Goal: Task Accomplishment & Management: Manage account settings

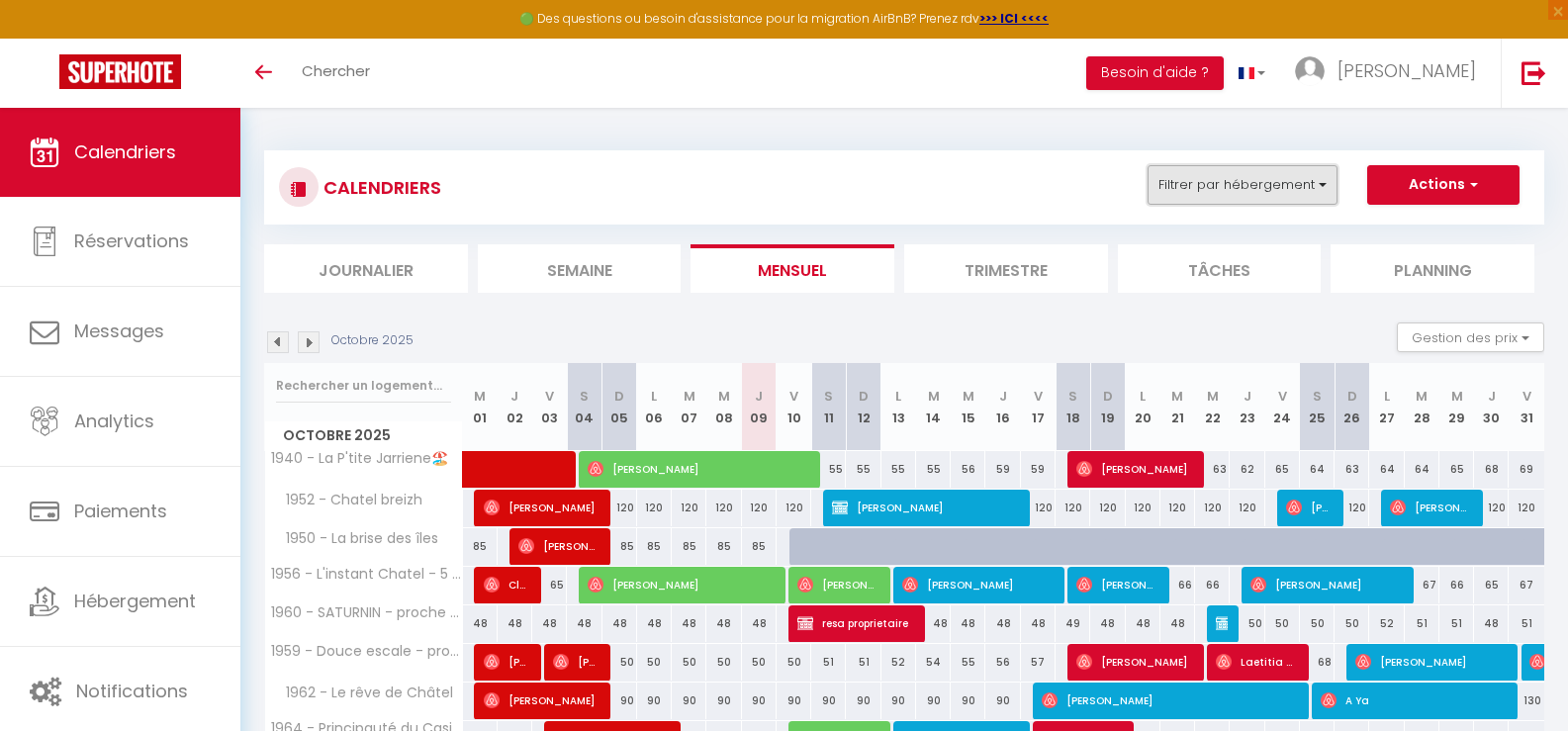
click at [1329, 187] on button "Filtrer par hébergement" at bounding box center [1243, 185] width 190 height 40
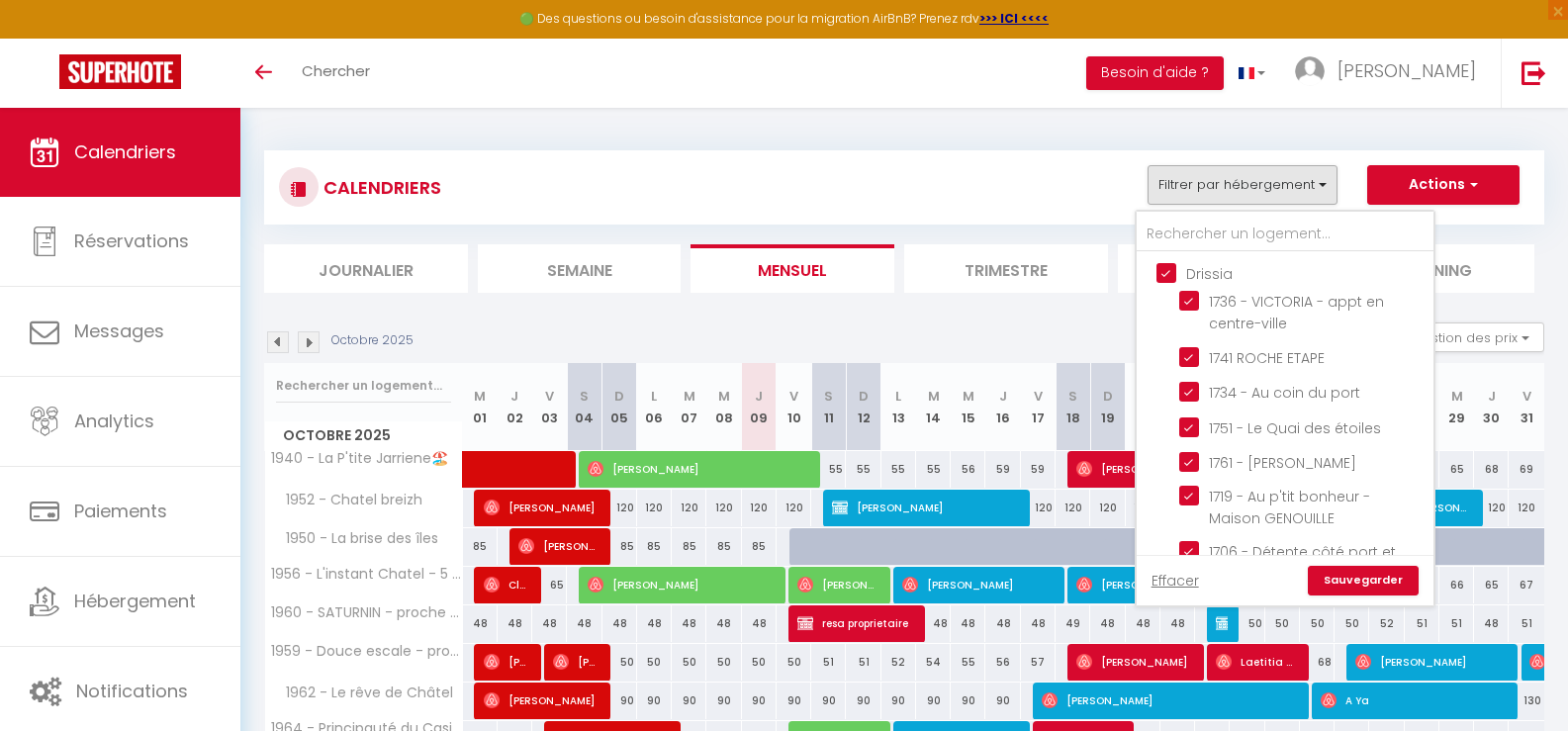
click at [1332, 573] on link "Sauvegarder" at bounding box center [1363, 581] width 111 height 30
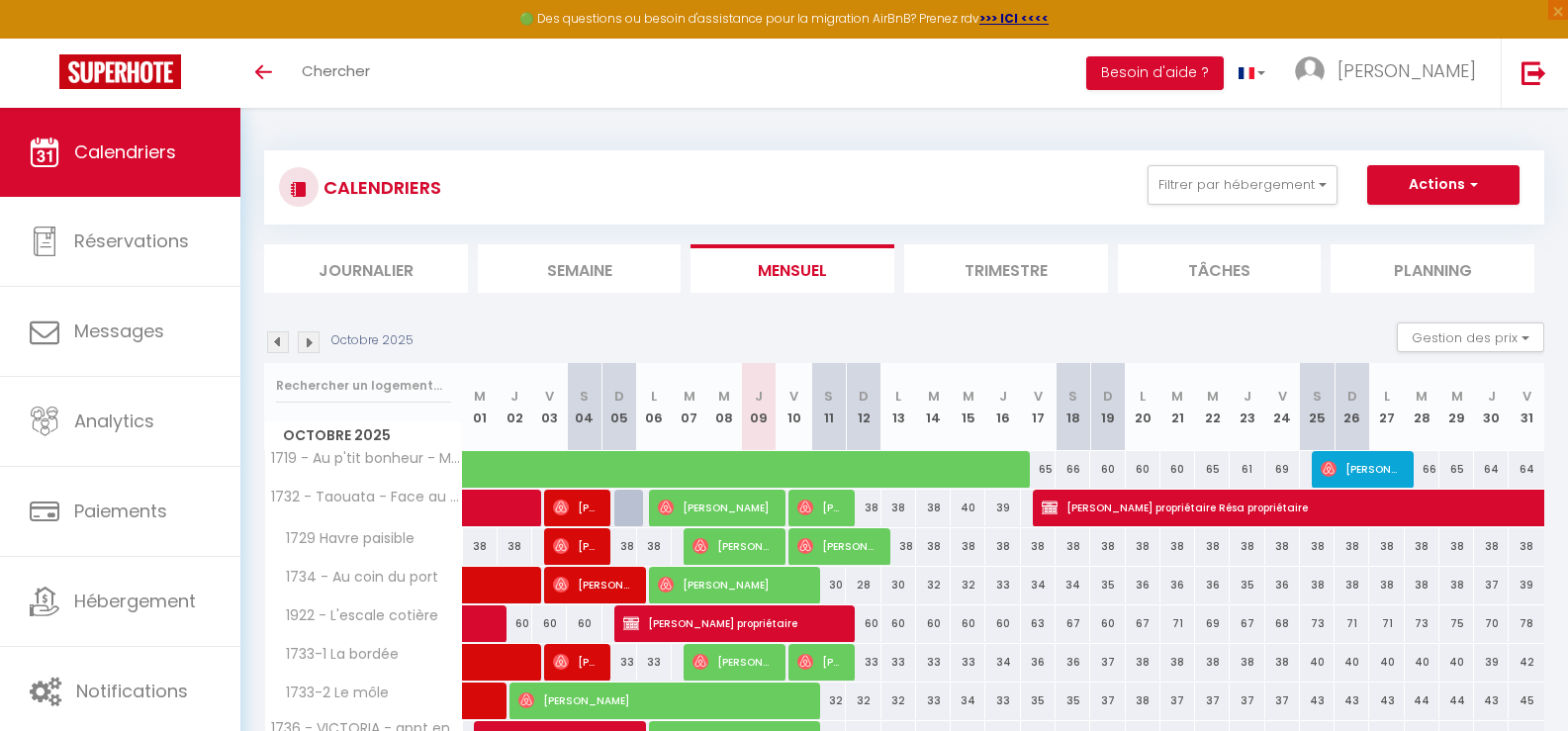
click at [1453, 275] on li "Planning" at bounding box center [1432, 268] width 204 height 48
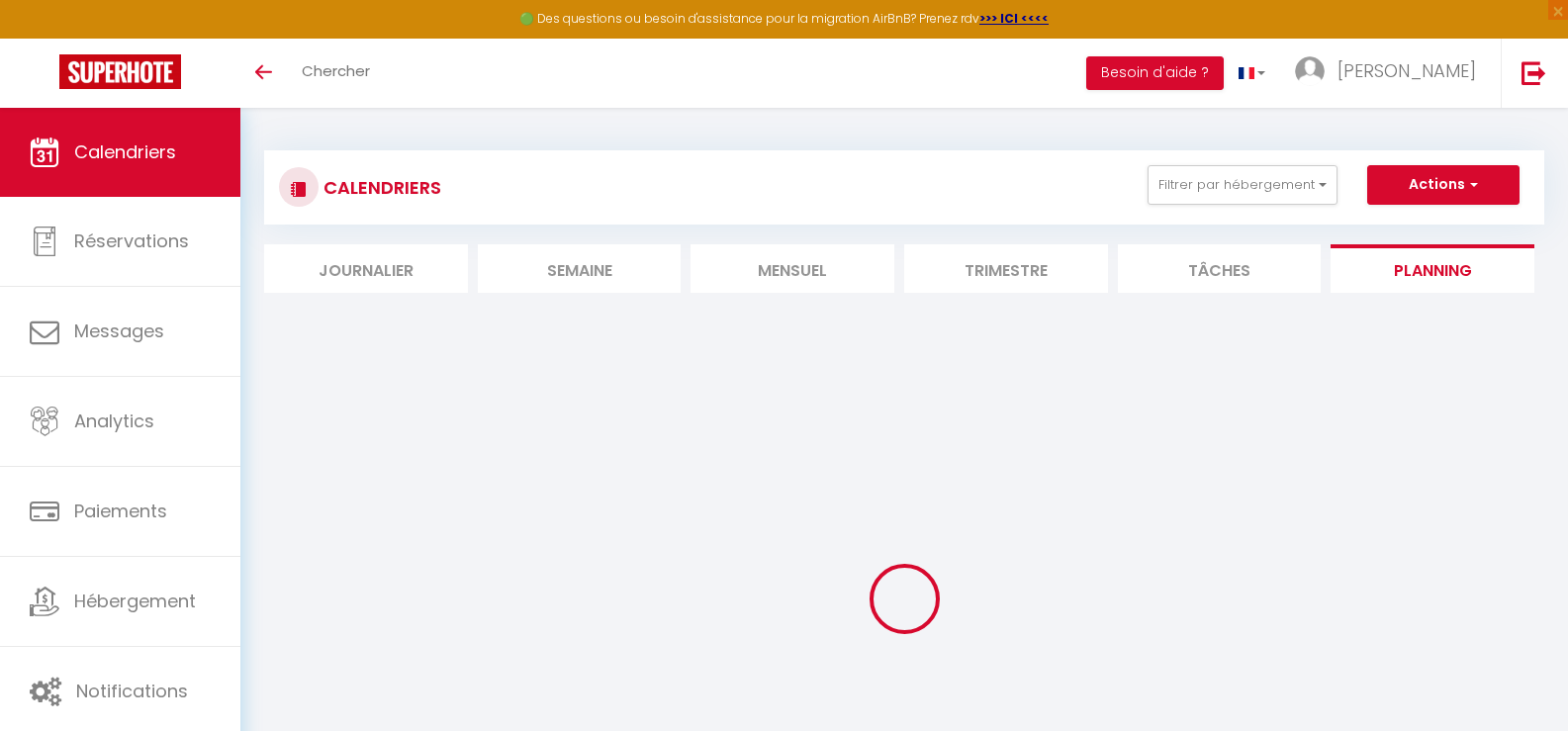
select select
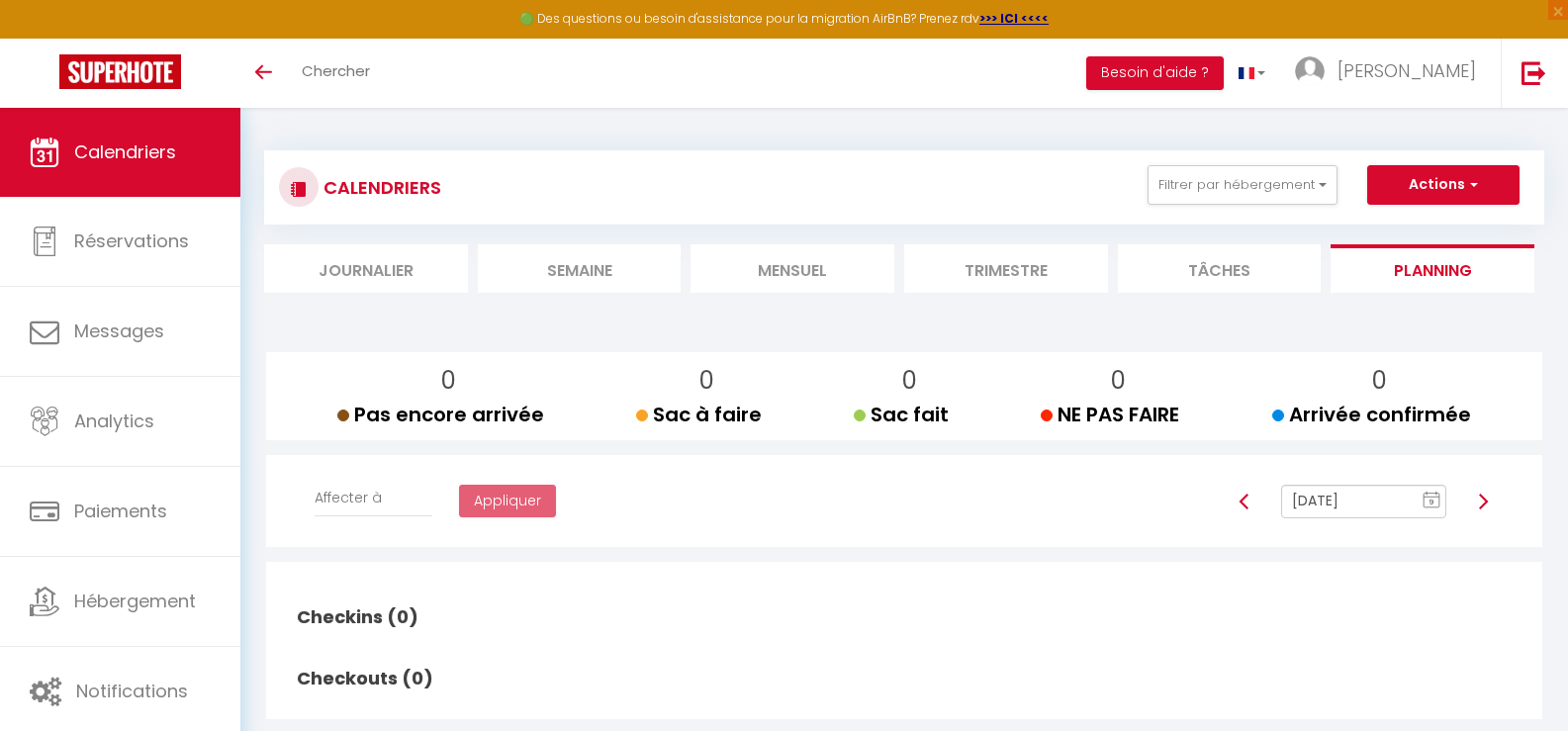
select select
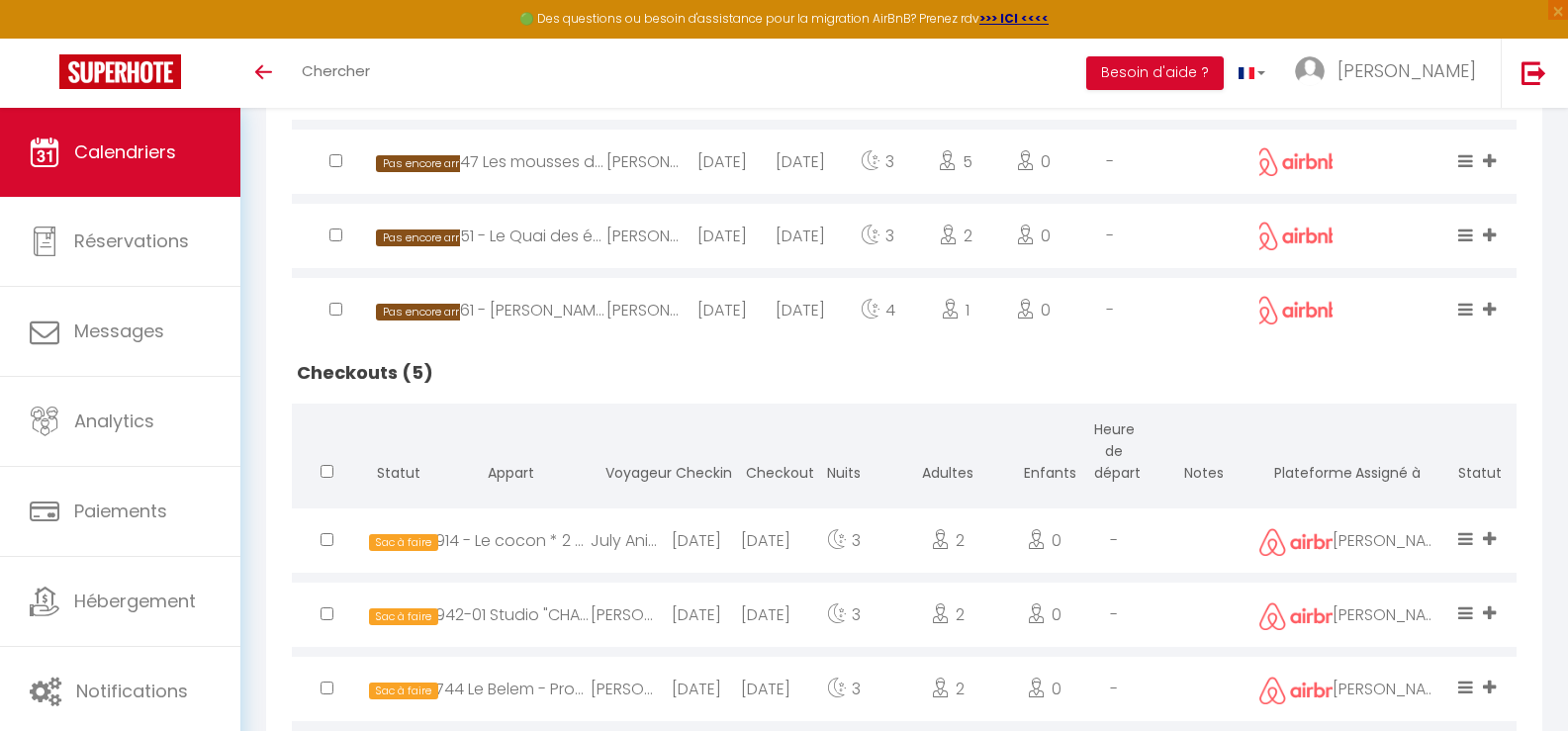
scroll to position [556, 0]
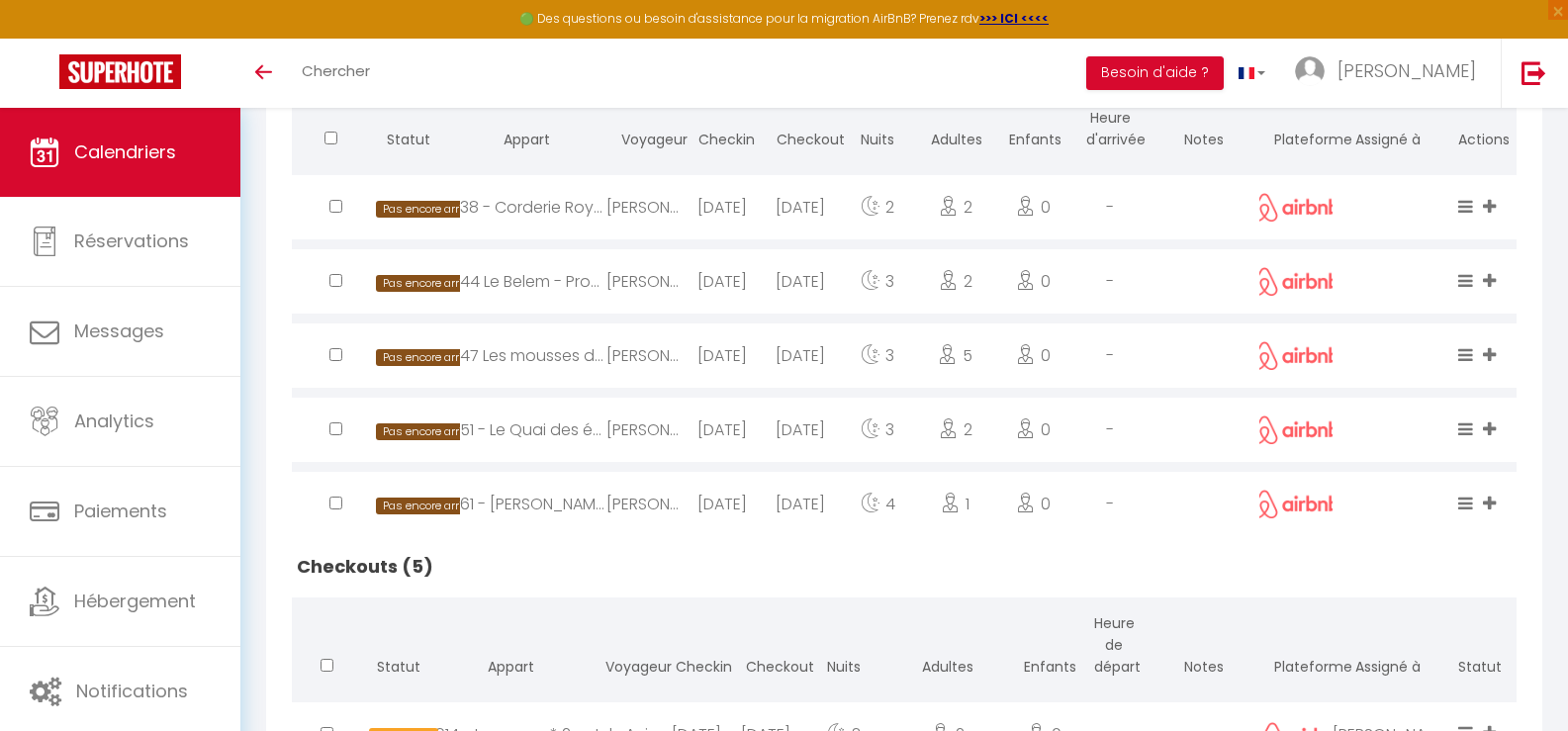
click at [696, 359] on div "[DATE]" at bounding box center [722, 355] width 77 height 64
select select "0"
select select "1"
select select
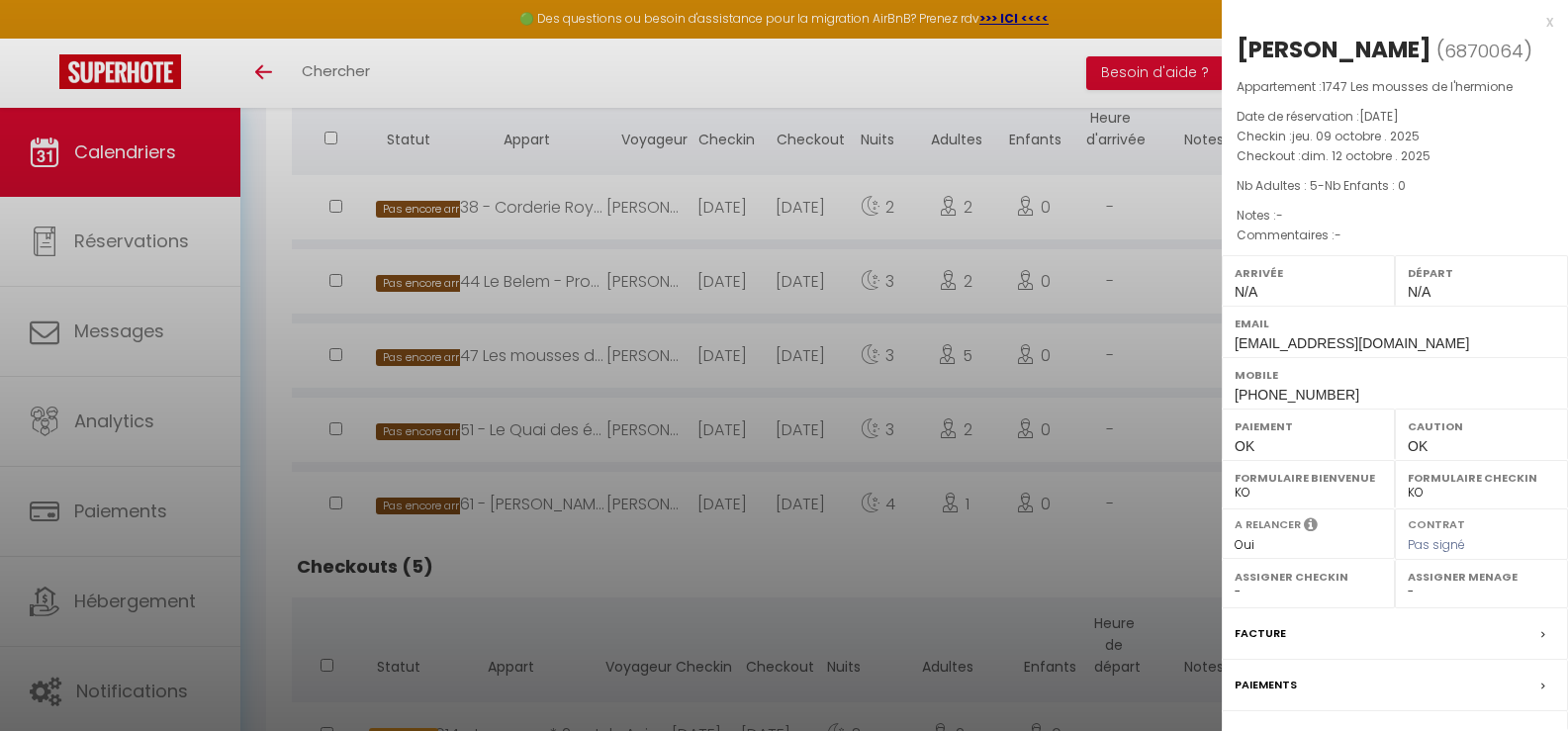
select select "1121"
click at [1072, 539] on div at bounding box center [784, 365] width 1568 height 731
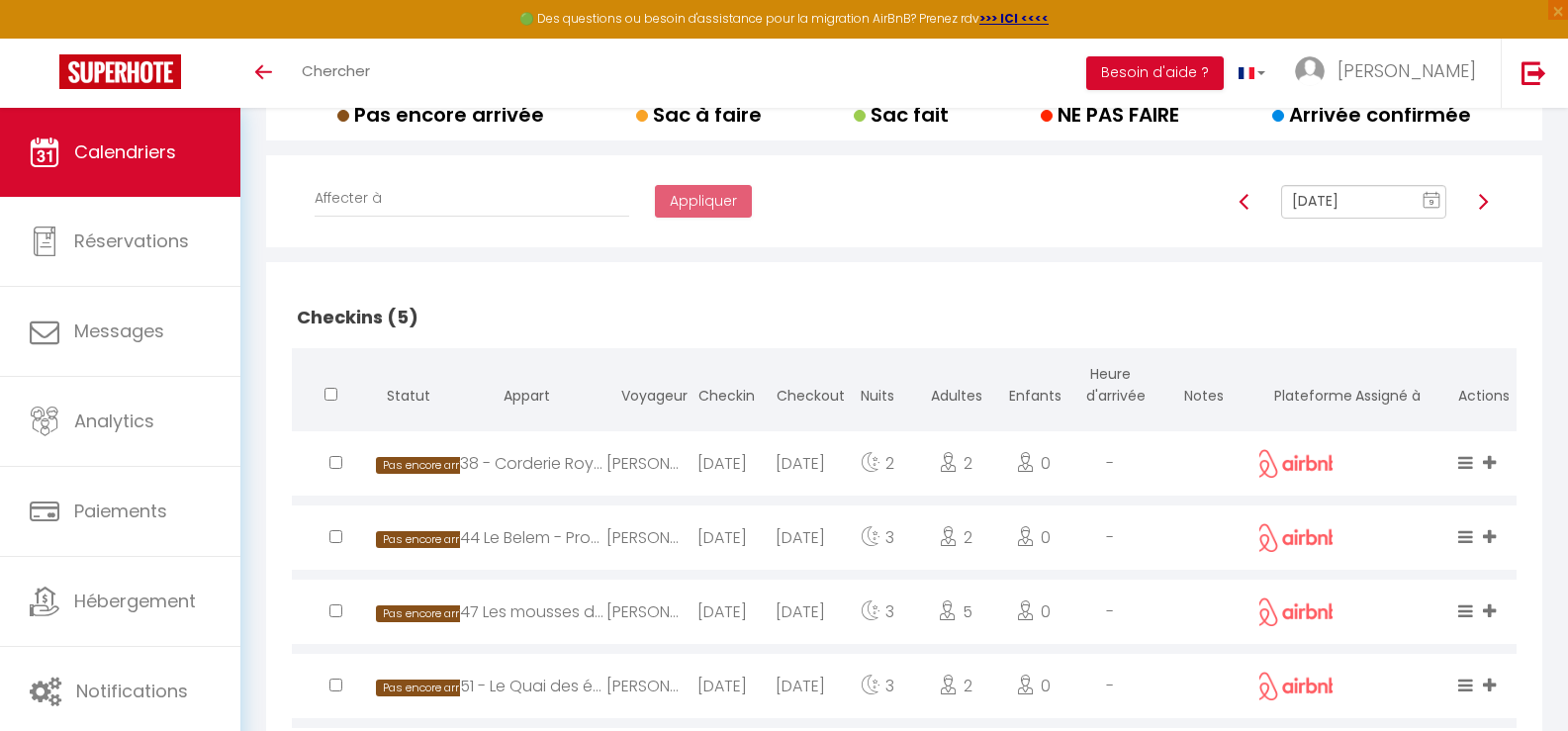
scroll to position [259, 0]
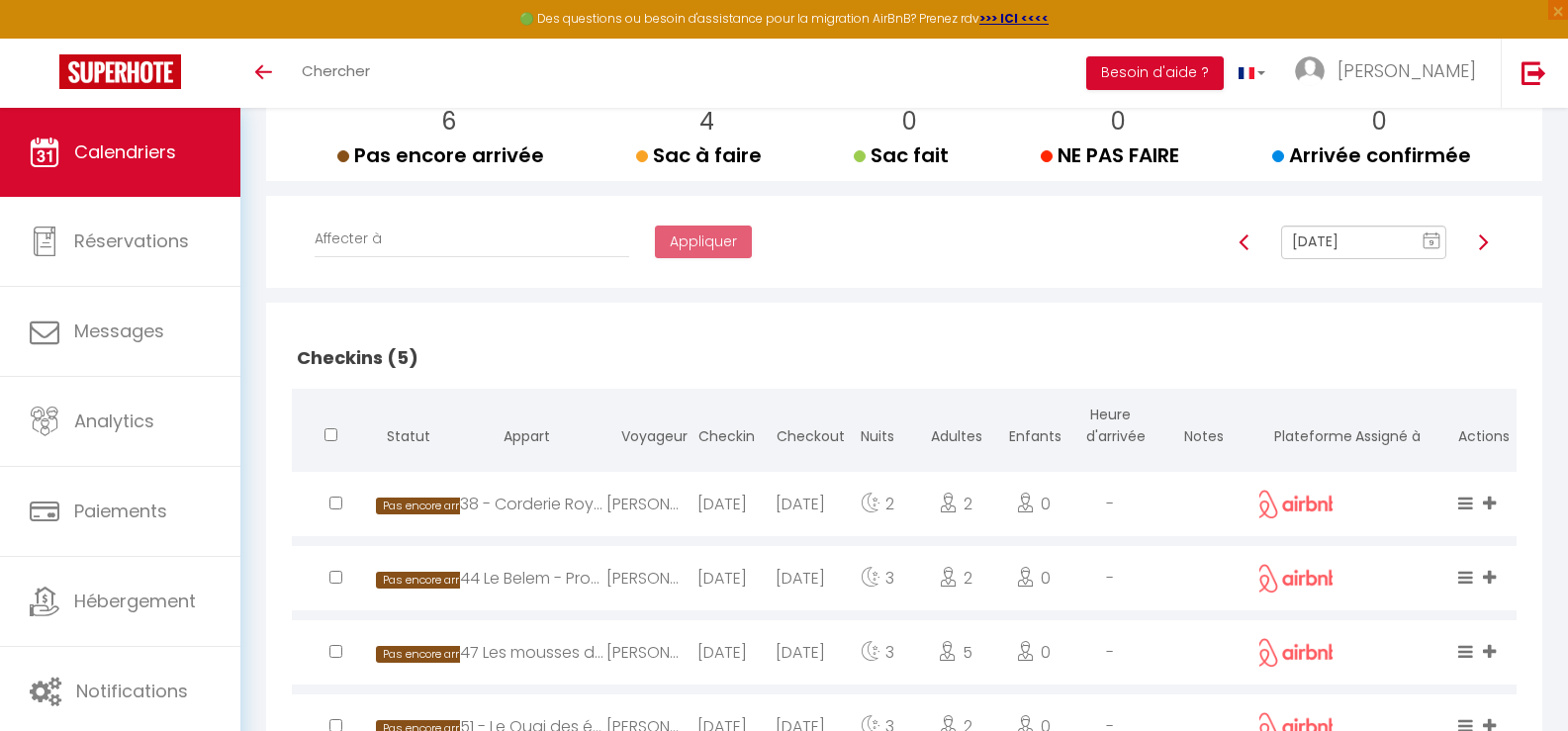
click at [1484, 242] on img at bounding box center [1483, 242] width 16 height 16
type input "[DATE]"
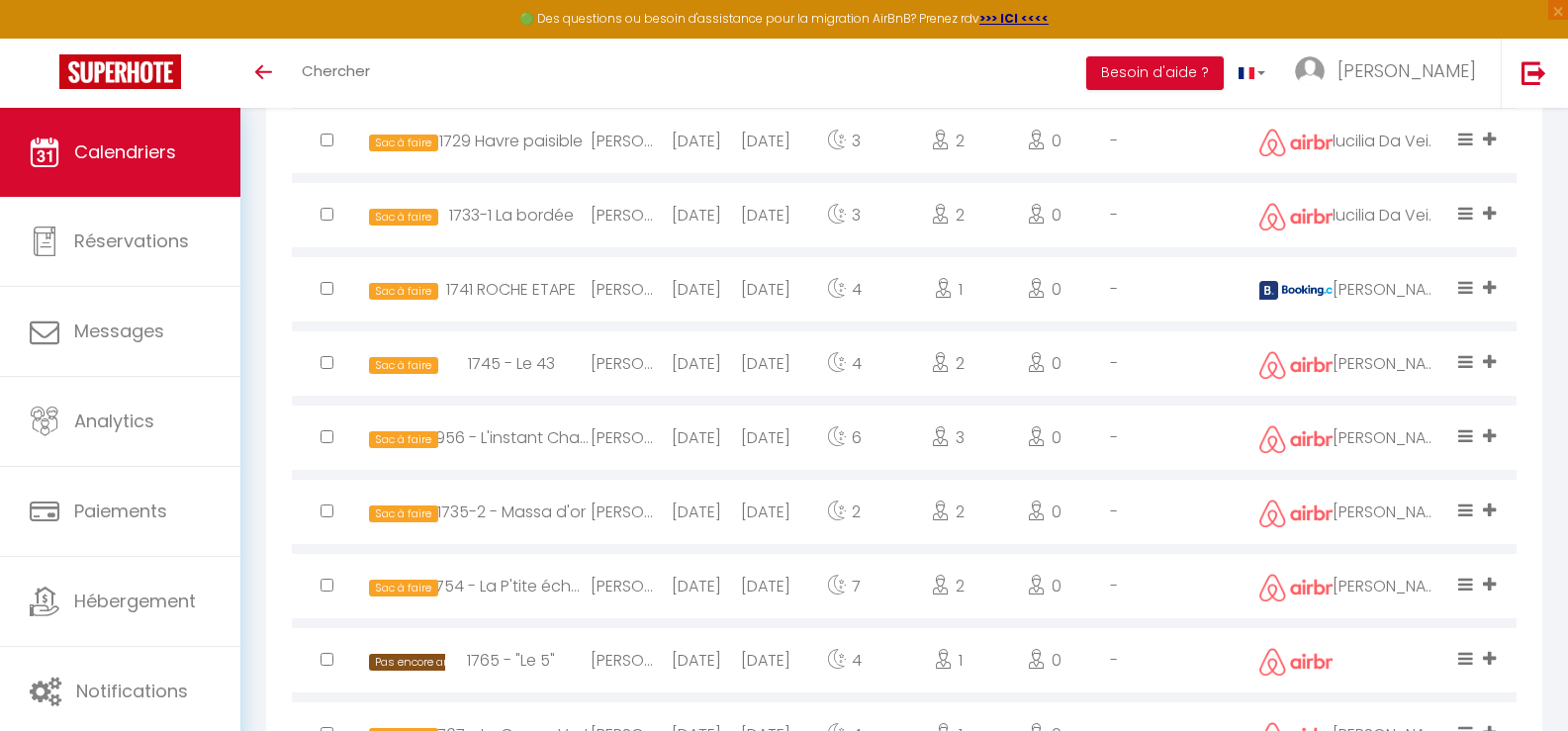
scroll to position [2386, 0]
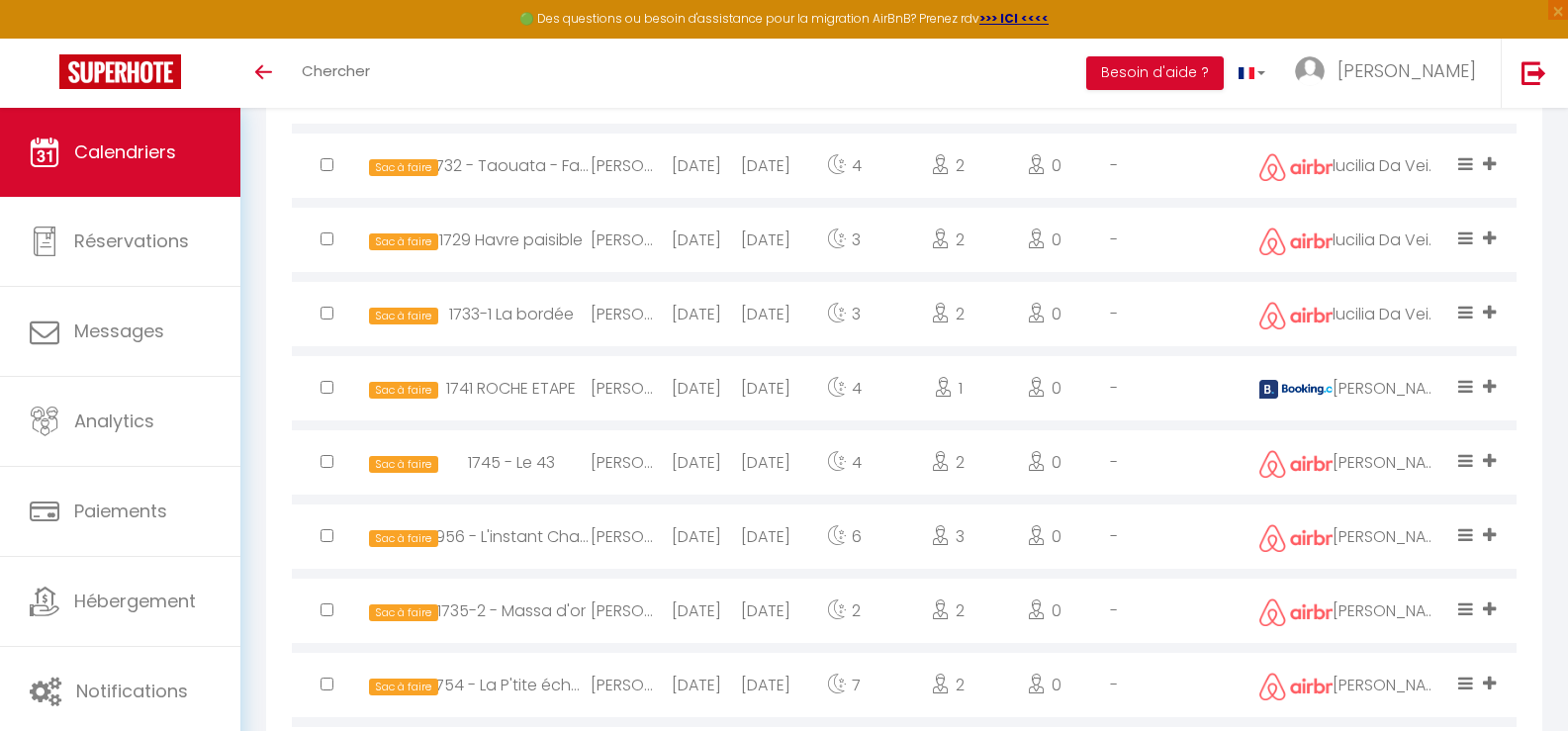
click at [658, 466] on div "[PERSON_NAME]" at bounding box center [625, 462] width 70 height 64
select select "39056"
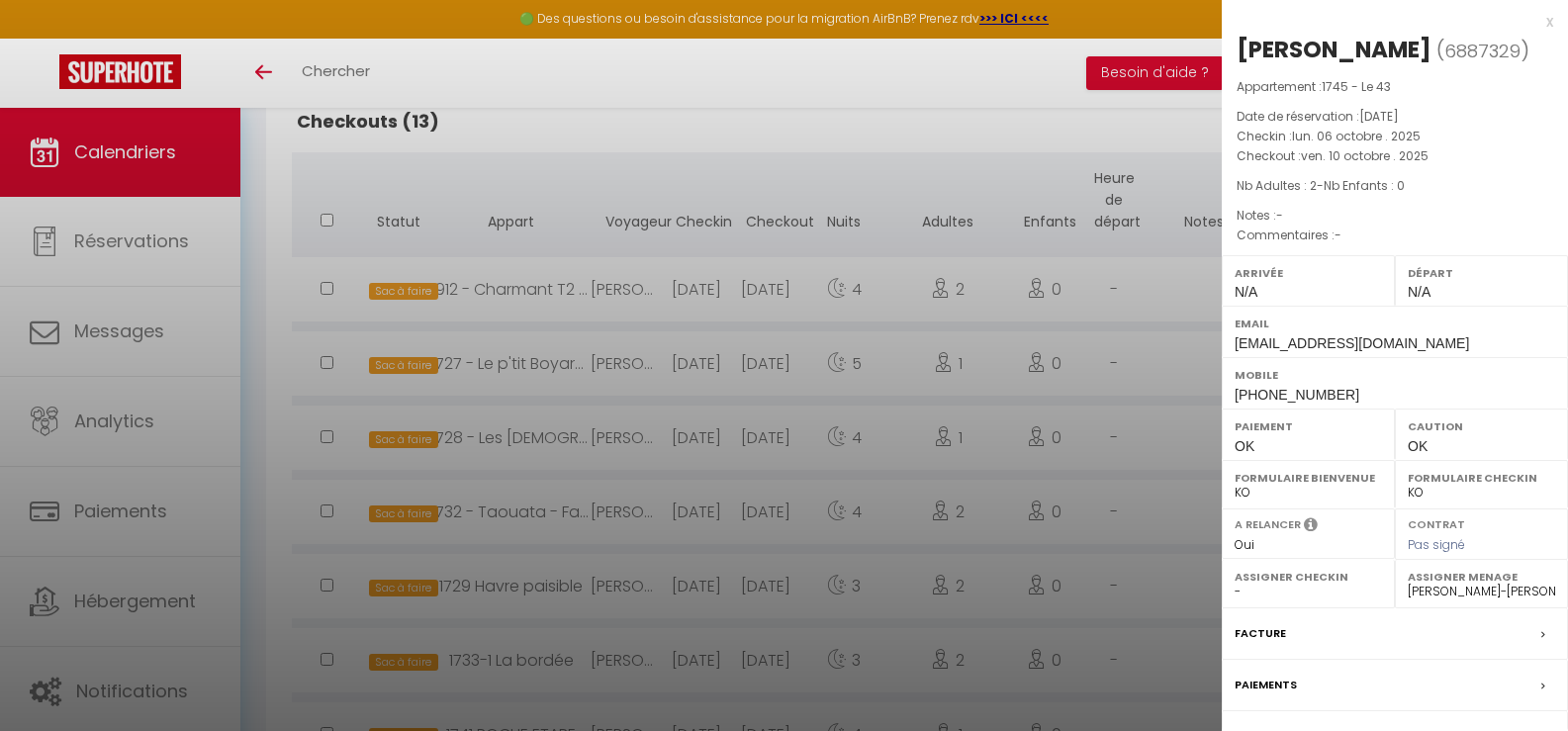
scroll to position [1990, 0]
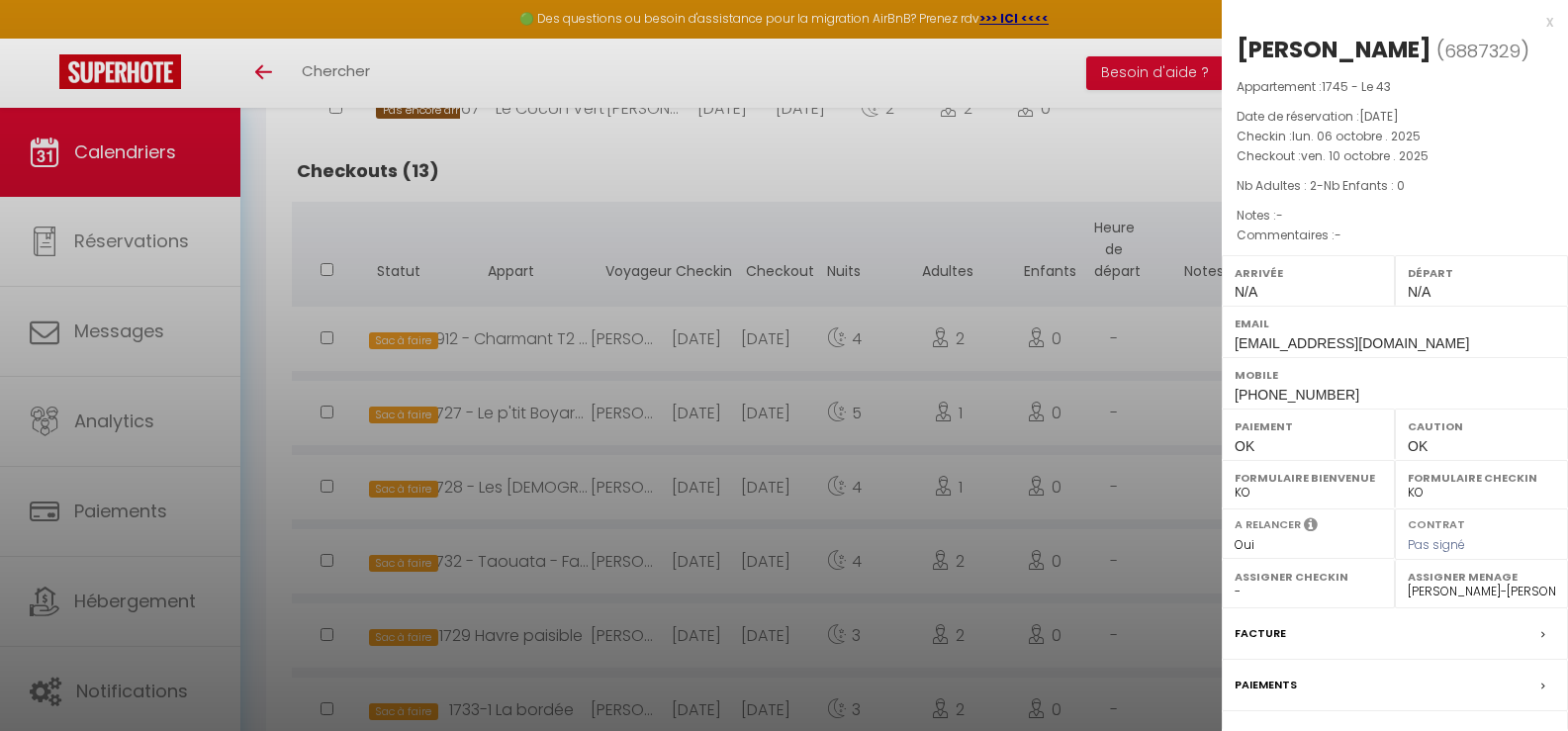
drag, startPoint x: 970, startPoint y: 178, endPoint x: 998, endPoint y: 191, distance: 30.9
click at [970, 181] on div at bounding box center [784, 365] width 1568 height 731
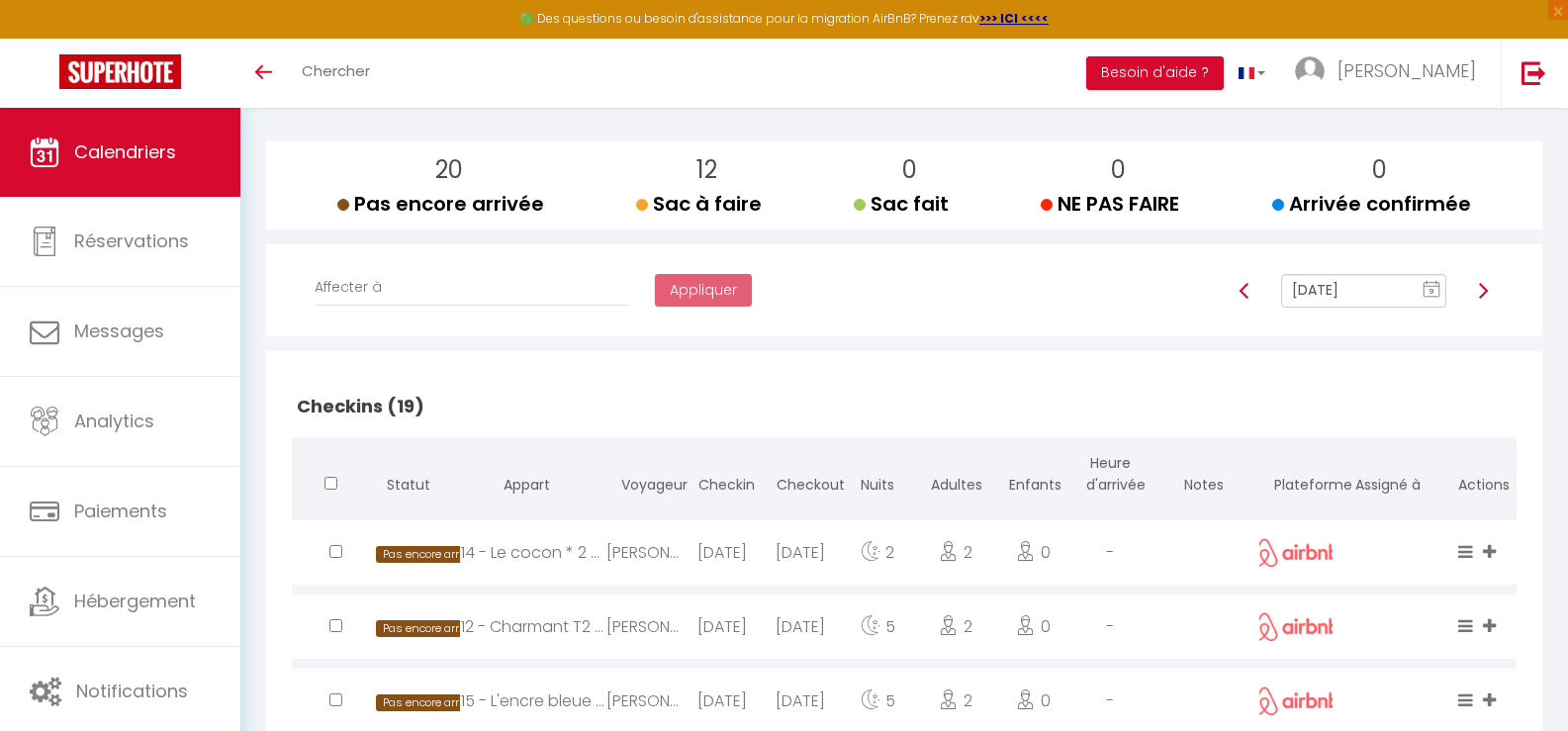
scroll to position [210, 0]
click at [1485, 289] on img at bounding box center [1483, 292] width 16 height 16
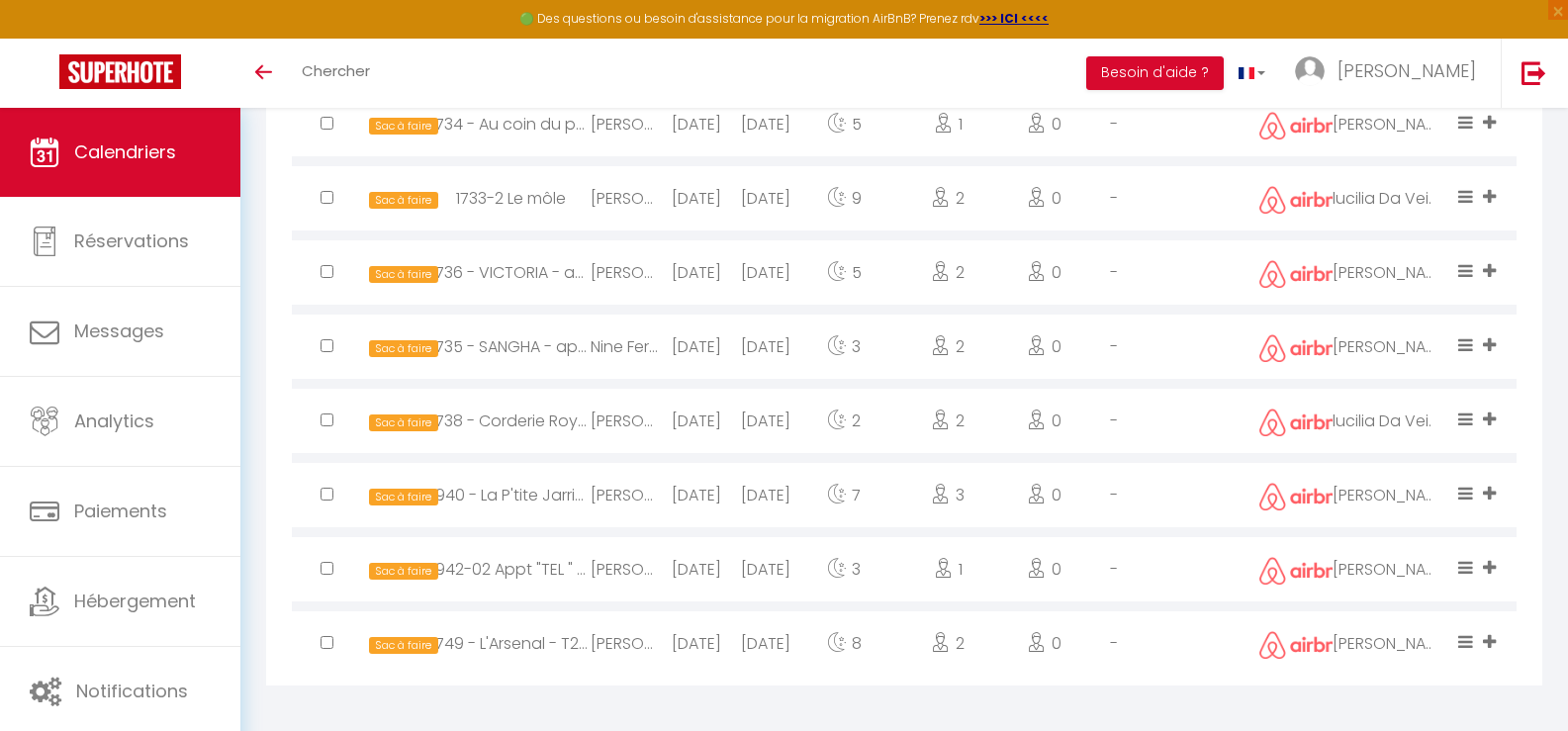
scroll to position [1026, 0]
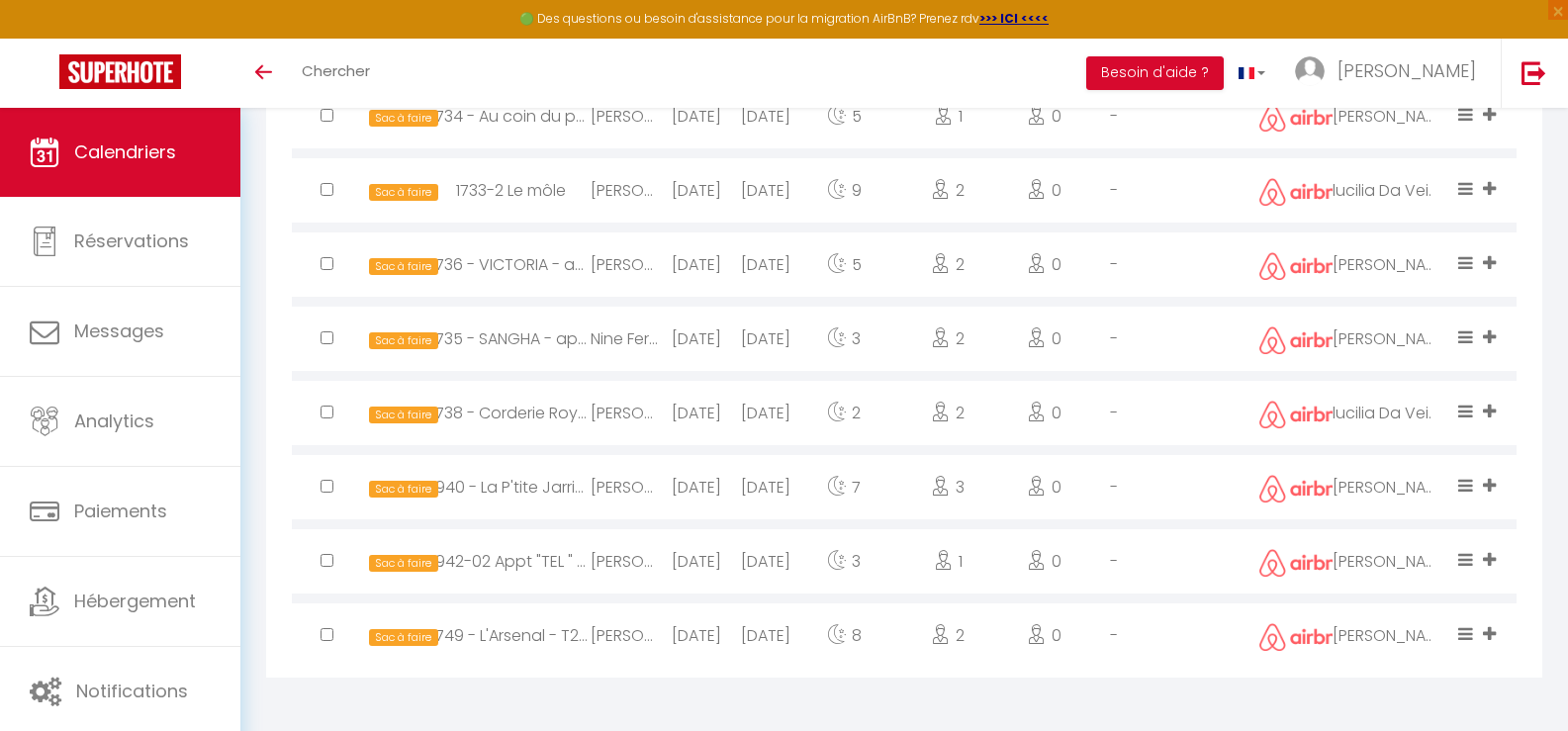
click at [604, 631] on div "[PERSON_NAME]" at bounding box center [625, 635] width 70 height 64
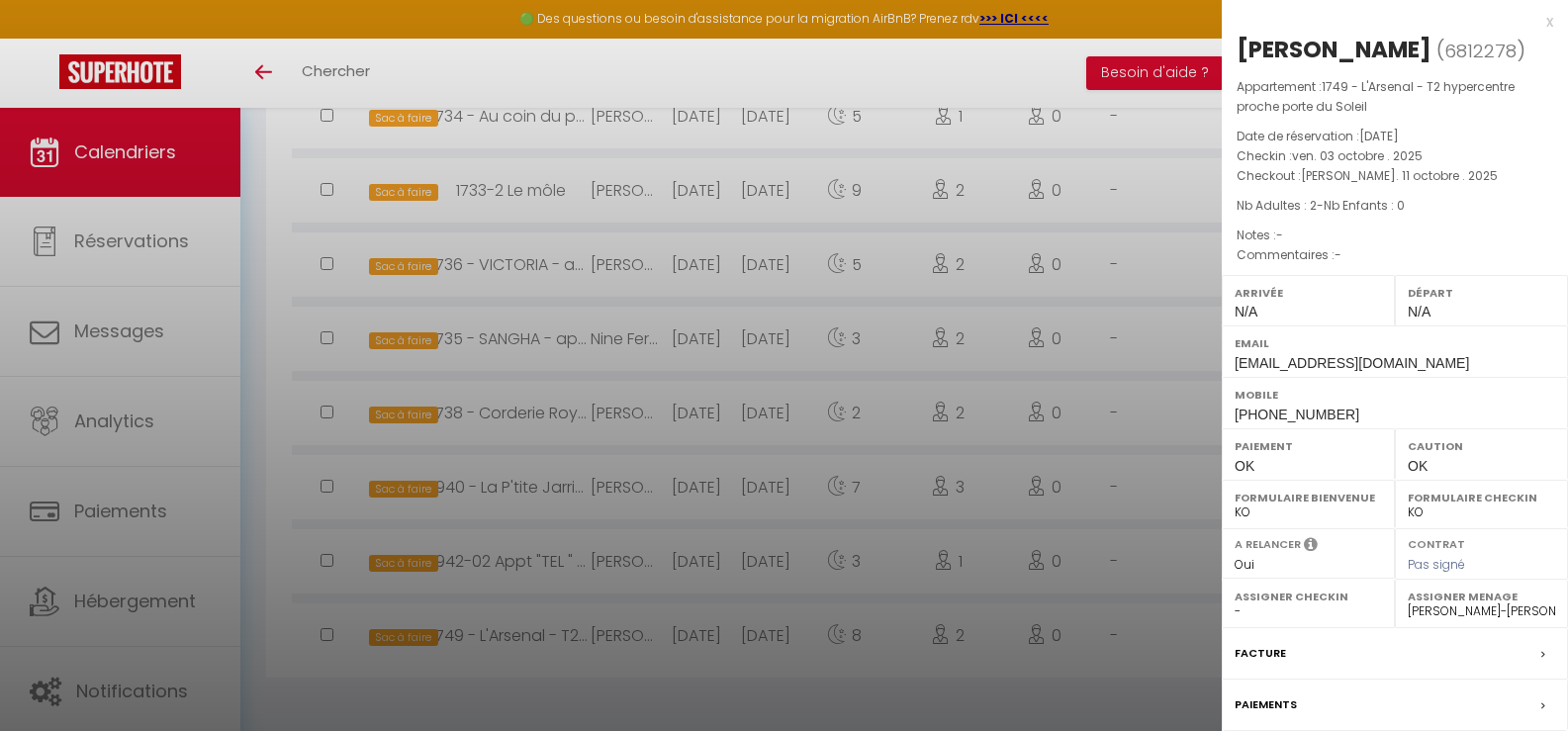
drag, startPoint x: 591, startPoint y: 673, endPoint x: 601, endPoint y: 666, distance: 12.2
click at [594, 670] on div at bounding box center [784, 365] width 1568 height 731
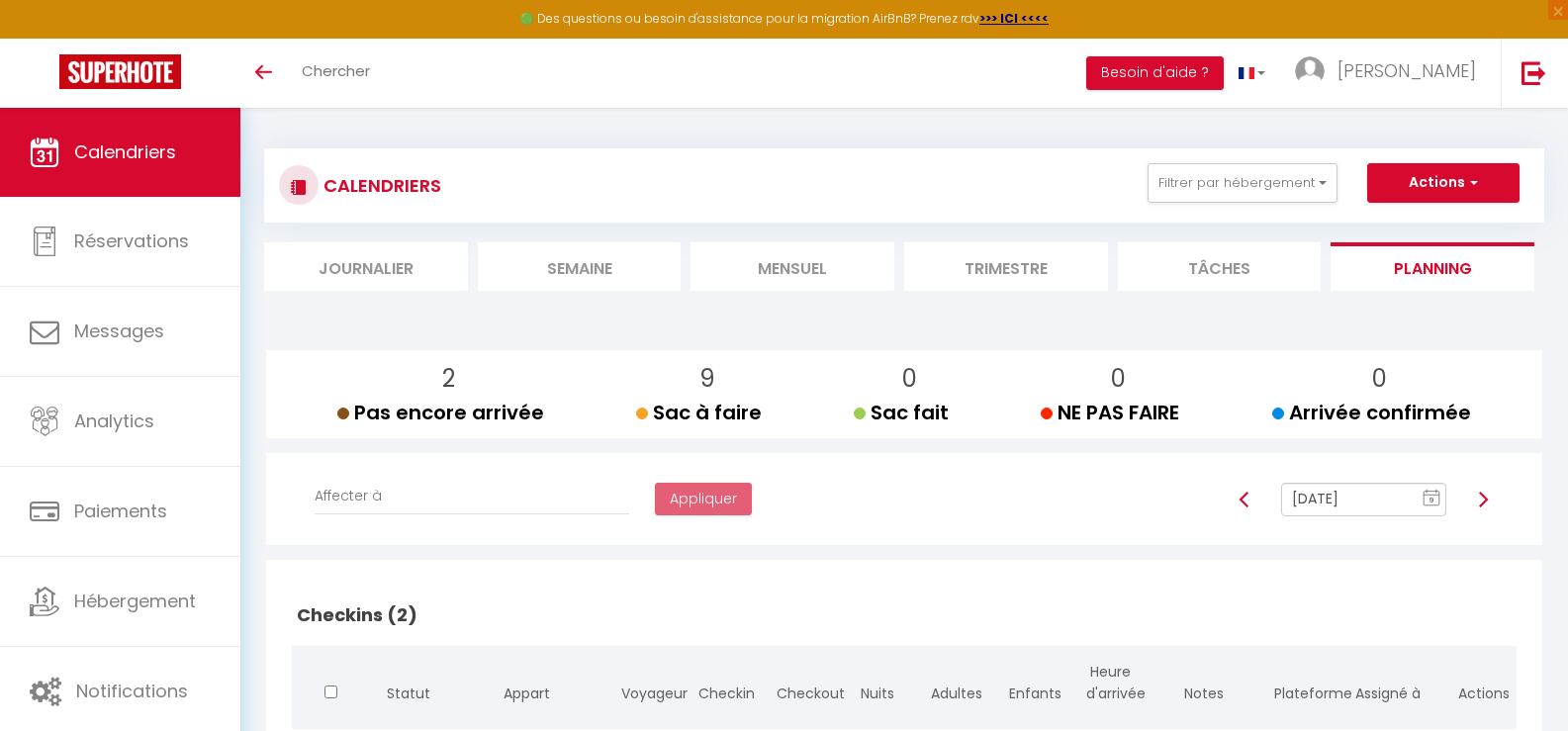
scroll to position [0, 0]
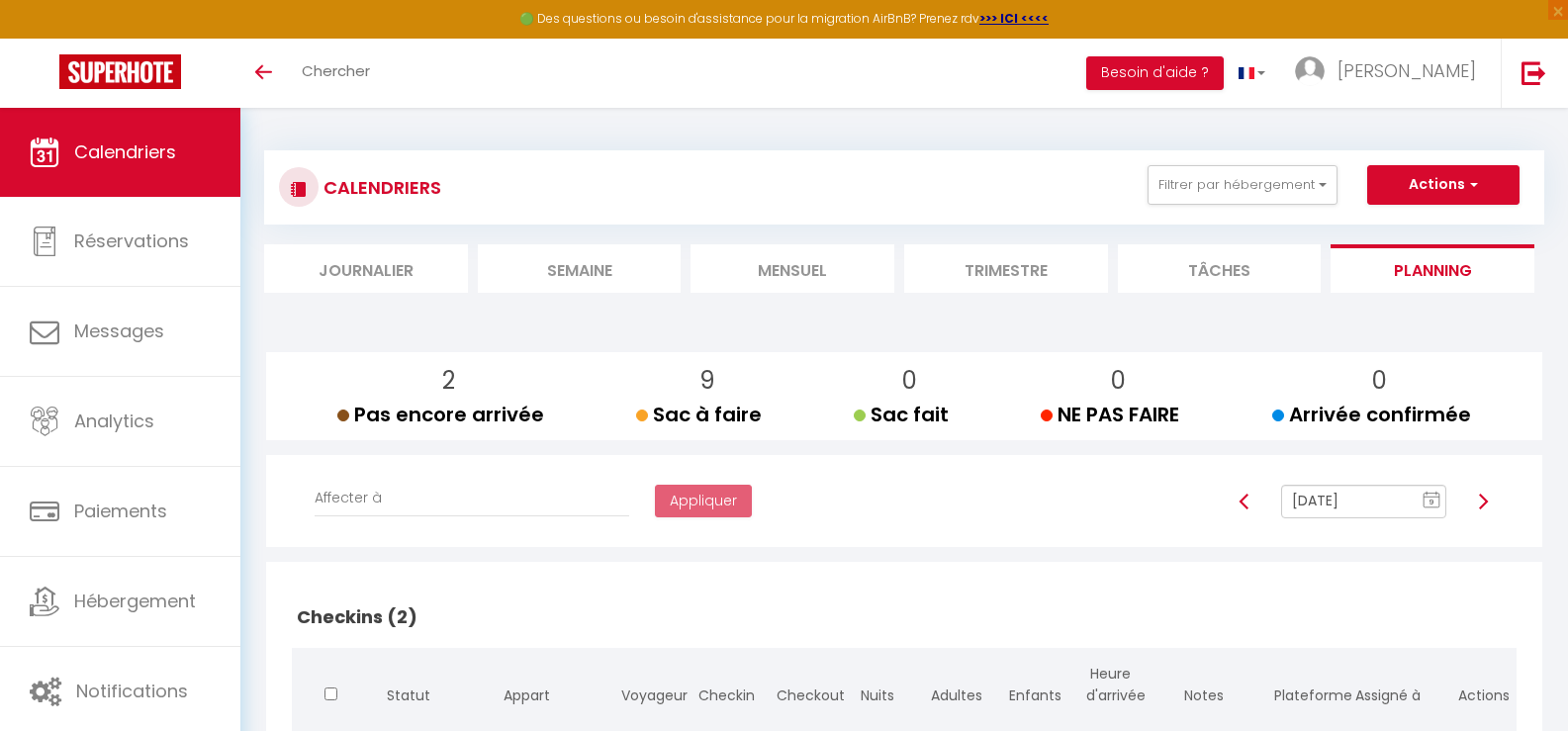
click at [1481, 498] on img at bounding box center [1483, 502] width 16 height 16
click at [1242, 502] on img at bounding box center [1245, 502] width 16 height 16
click at [1241, 500] on img at bounding box center [1245, 502] width 16 height 16
click at [1242, 500] on img at bounding box center [1245, 502] width 16 height 16
type input "[DATE]"
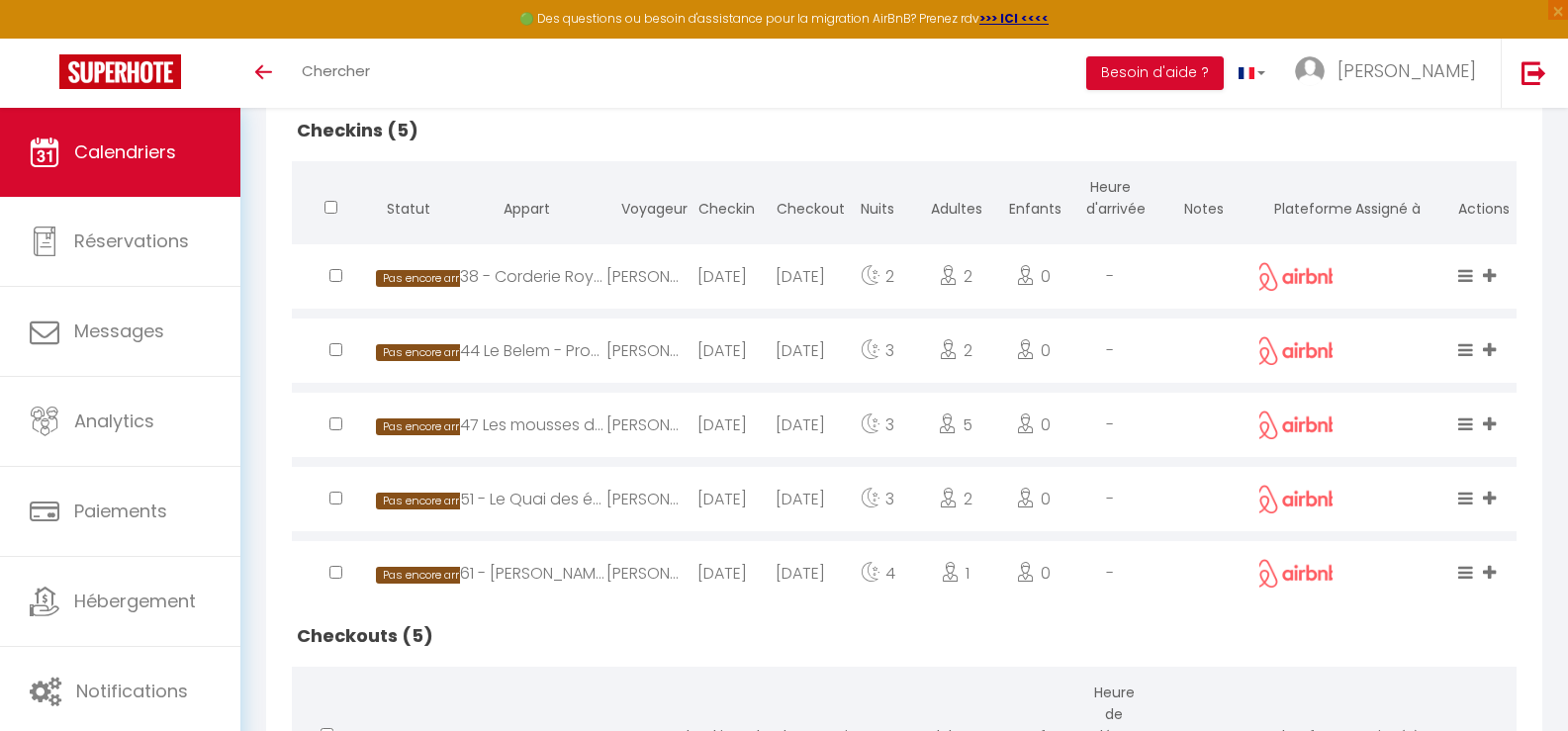
scroll to position [495, 0]
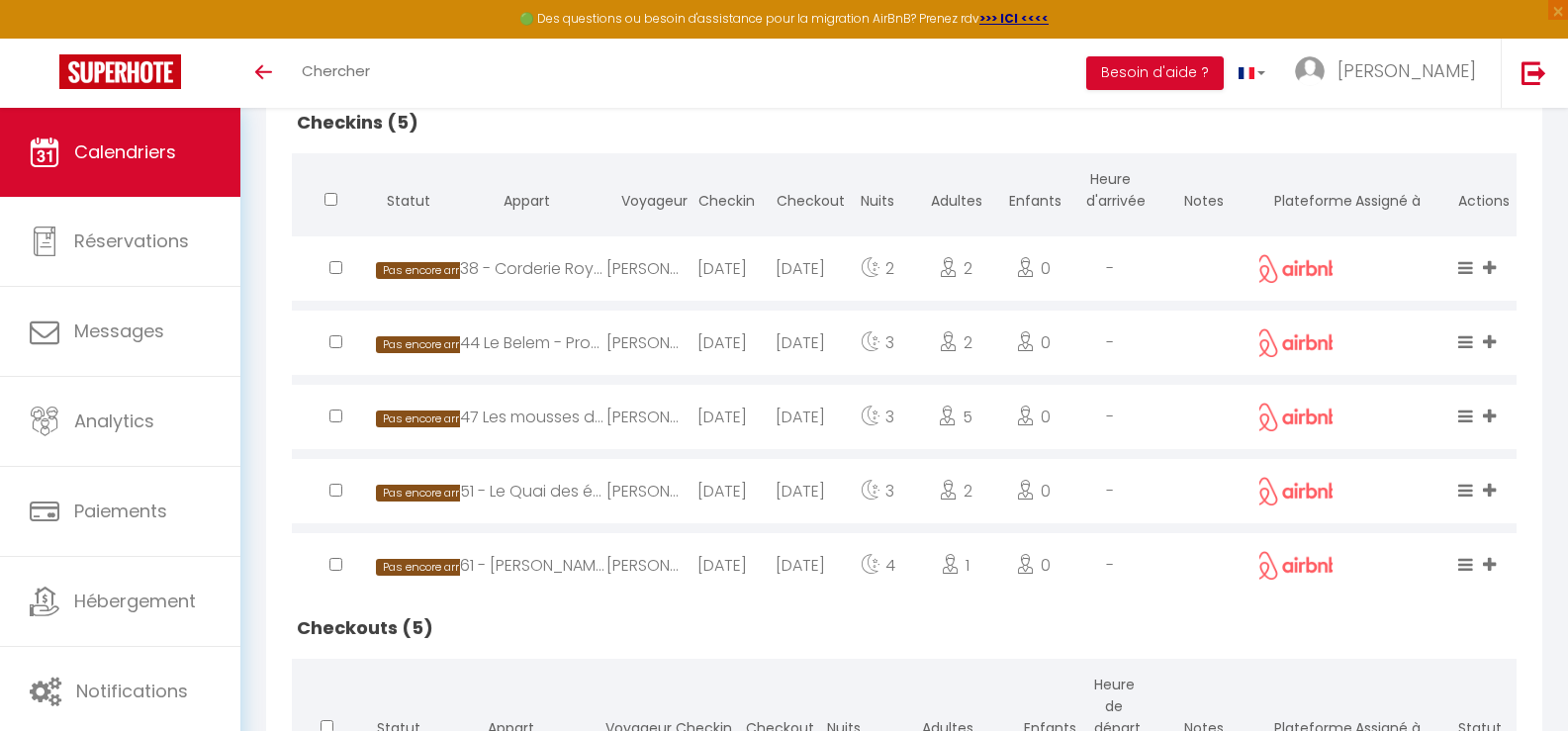
click at [688, 267] on div "[DATE]" at bounding box center [722, 268] width 77 height 64
select select "1121"
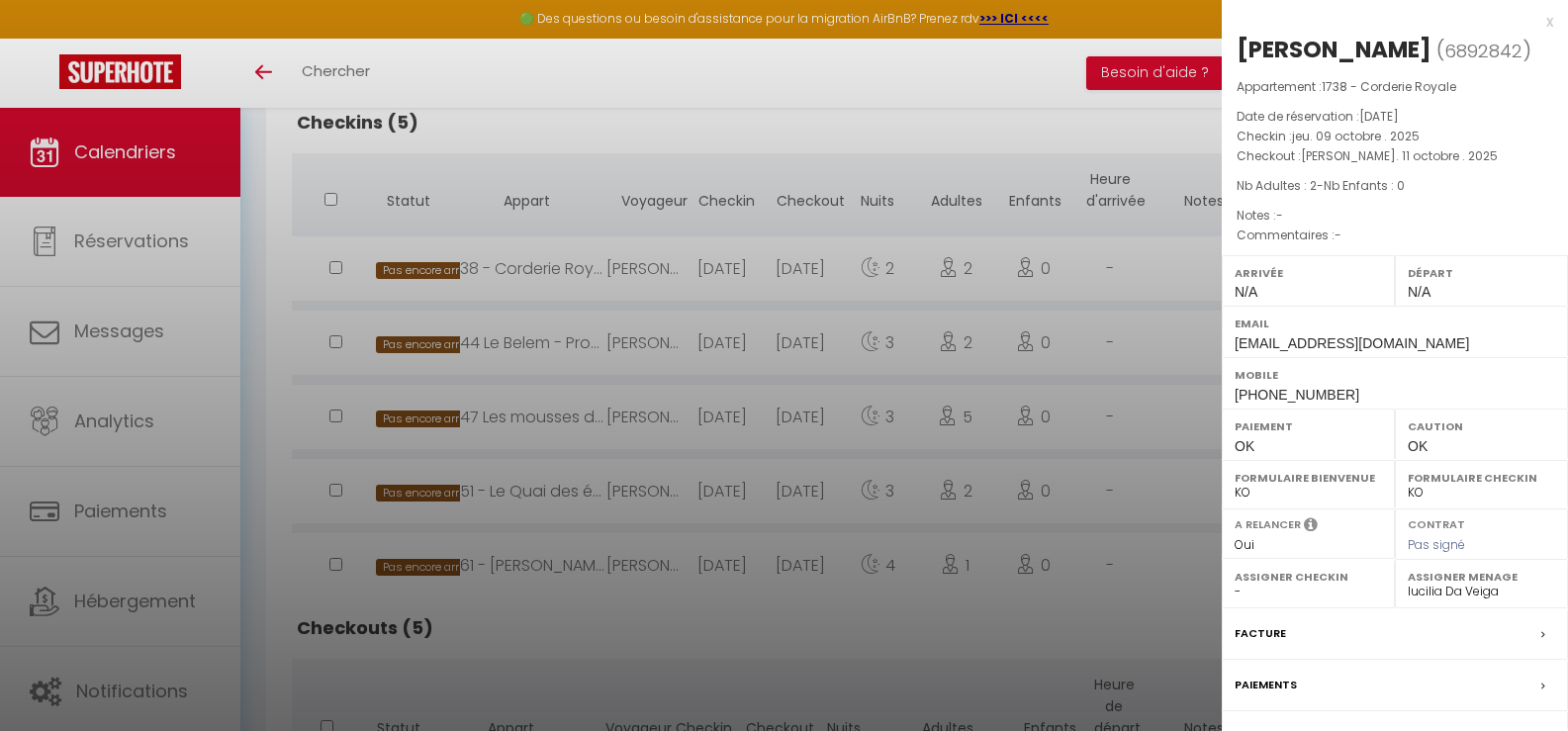
scroll to position [160, 0]
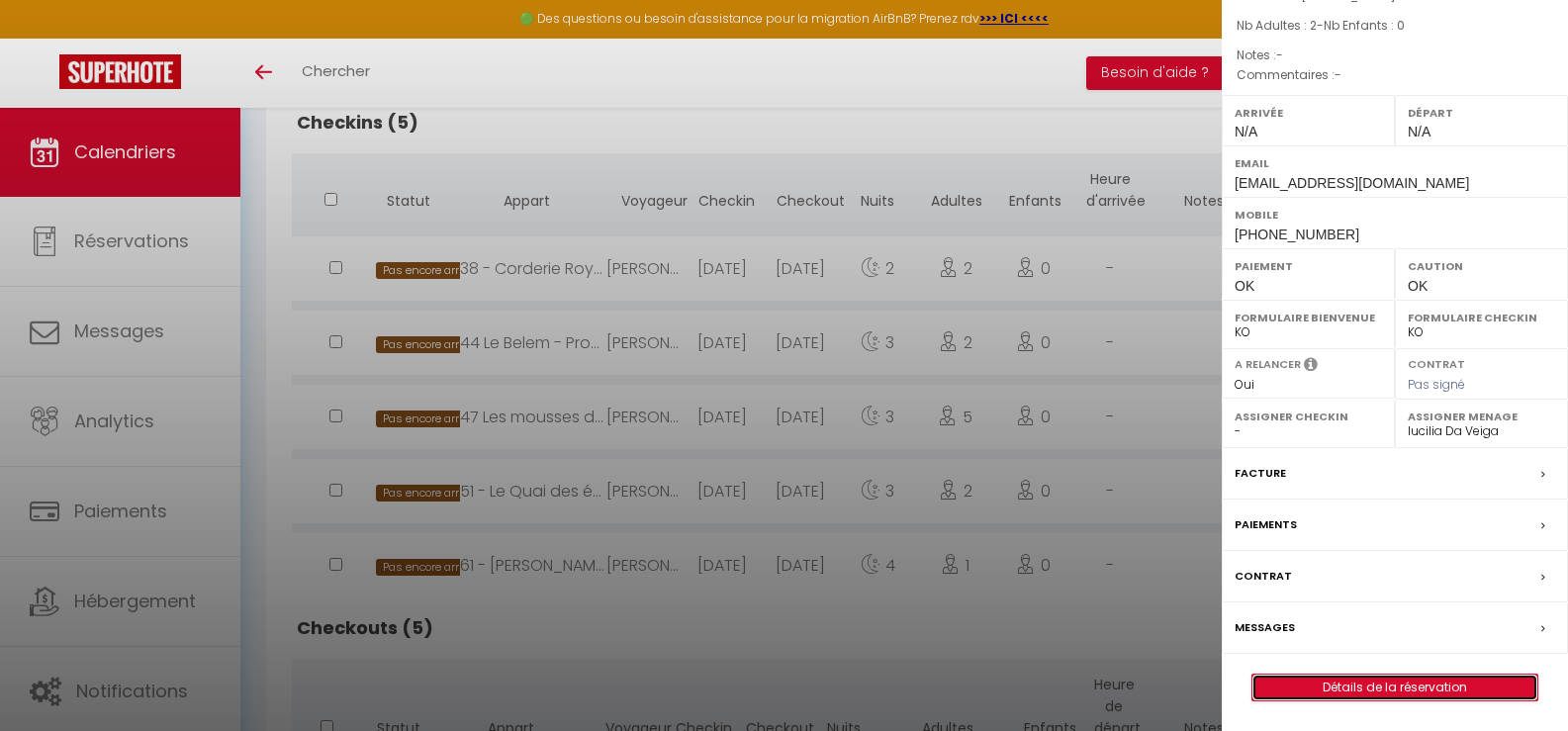
click at [1369, 691] on link "Détails de la réservation" at bounding box center [1395, 687] width 285 height 26
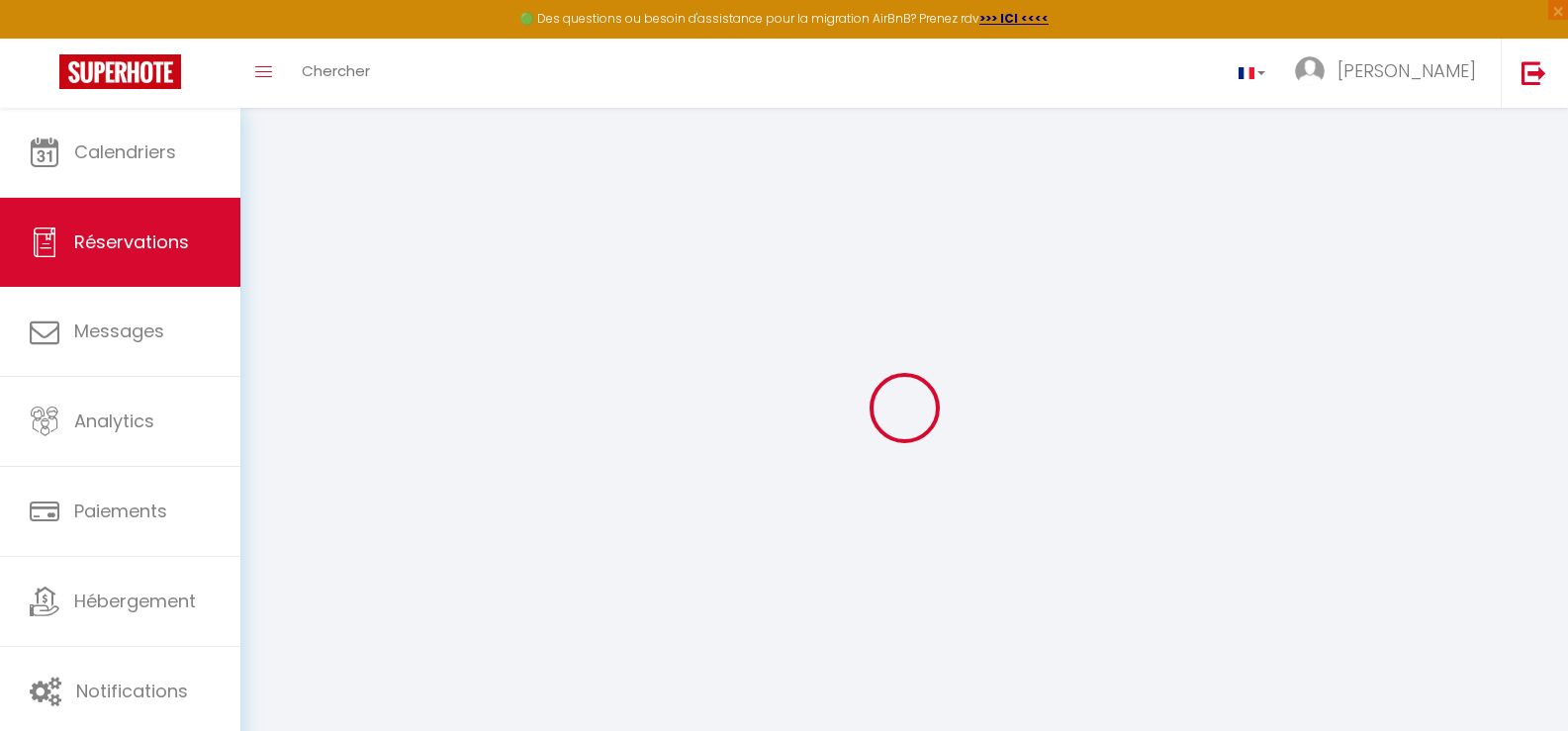
select select
checkbox input "false"
select select
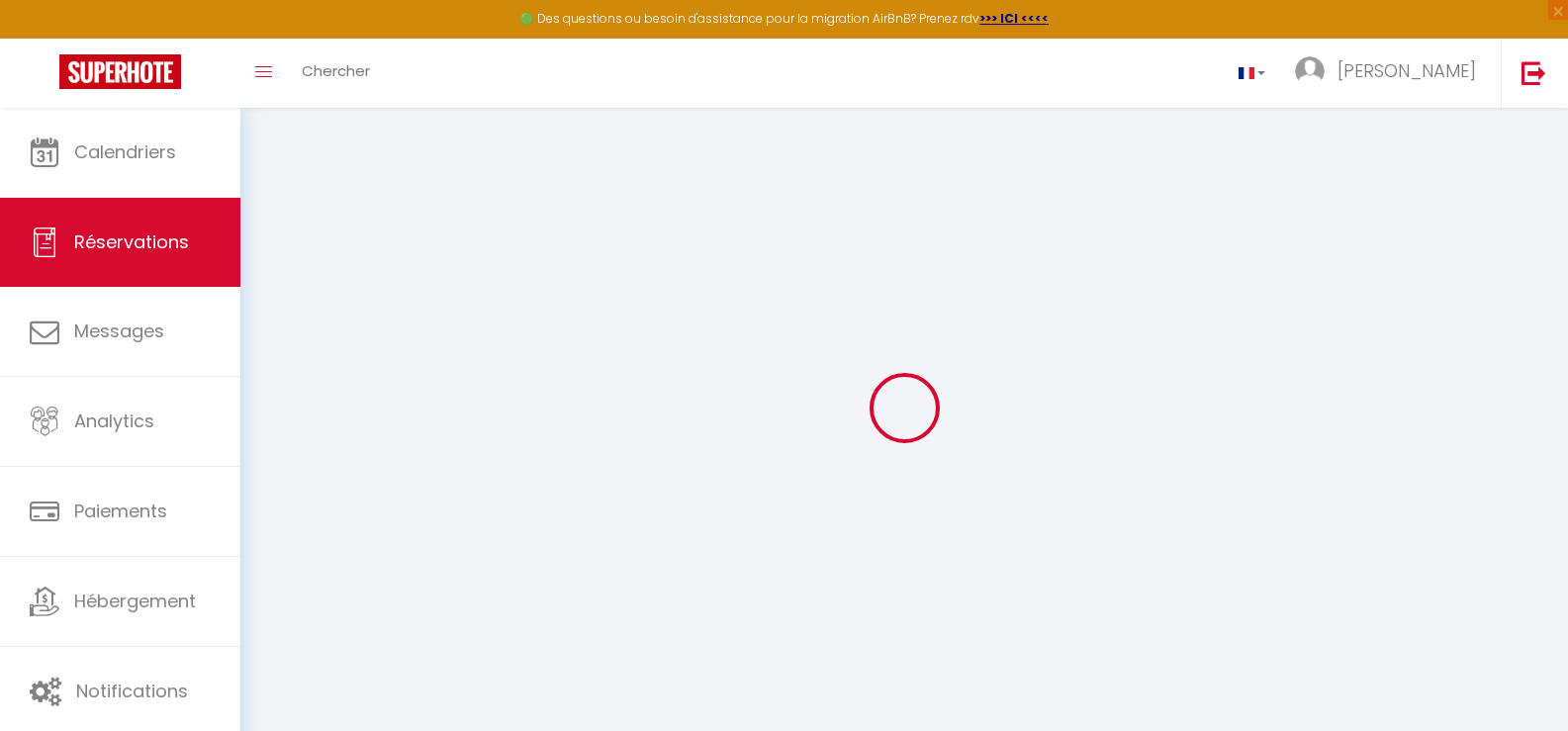
select select
checkbox input "false"
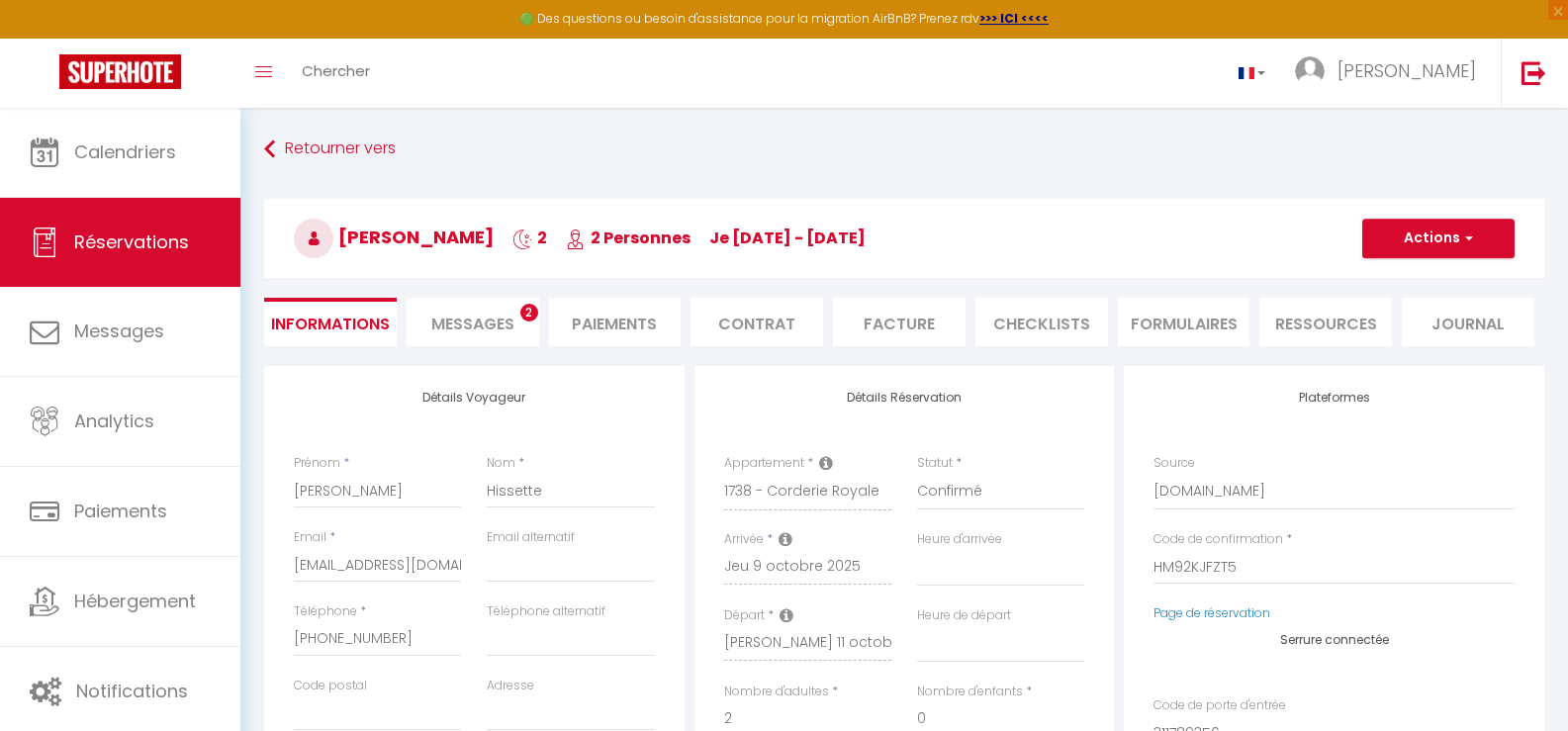
select select
checkbox input "false"
select select
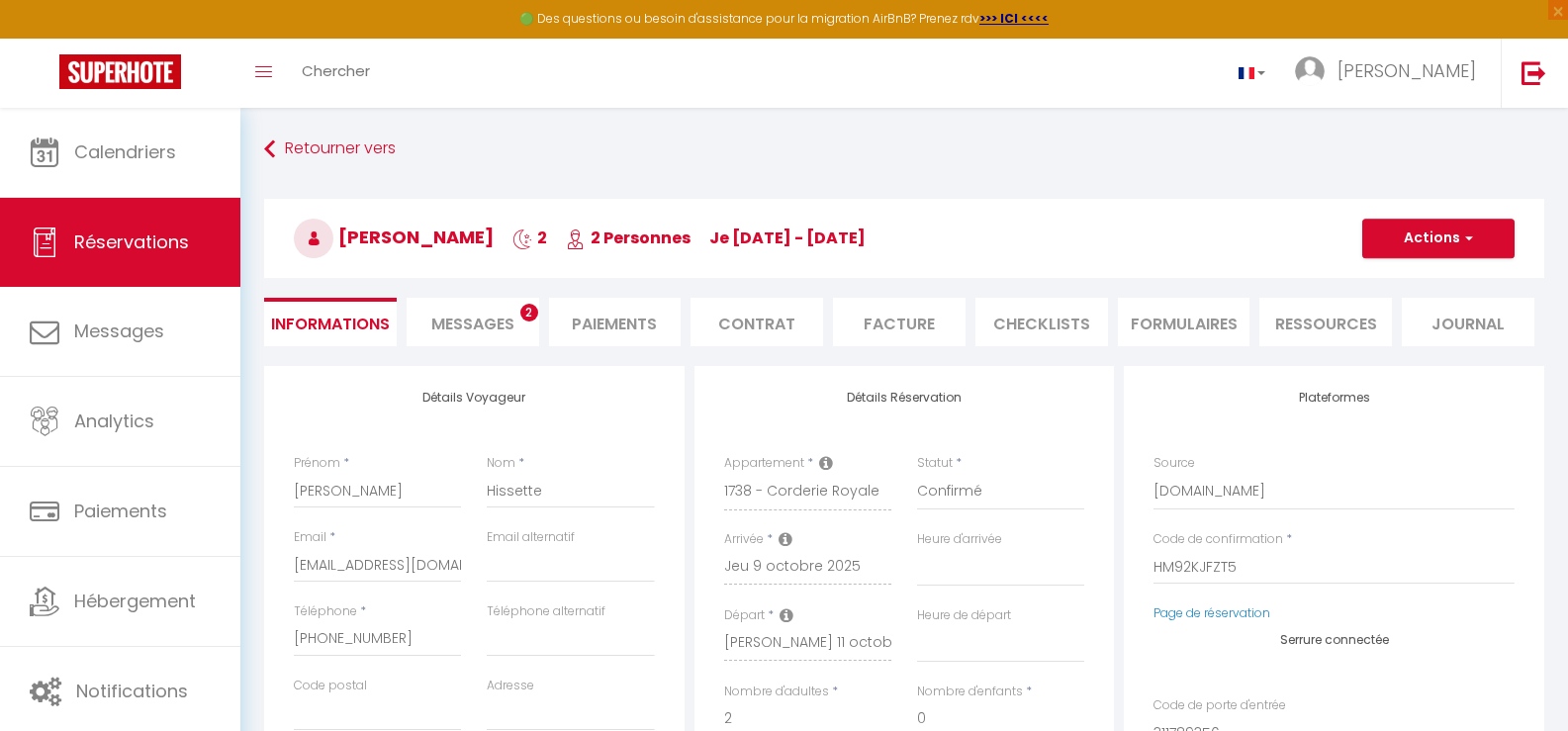
type input "40"
type input "5.81"
select select
checkbox input "false"
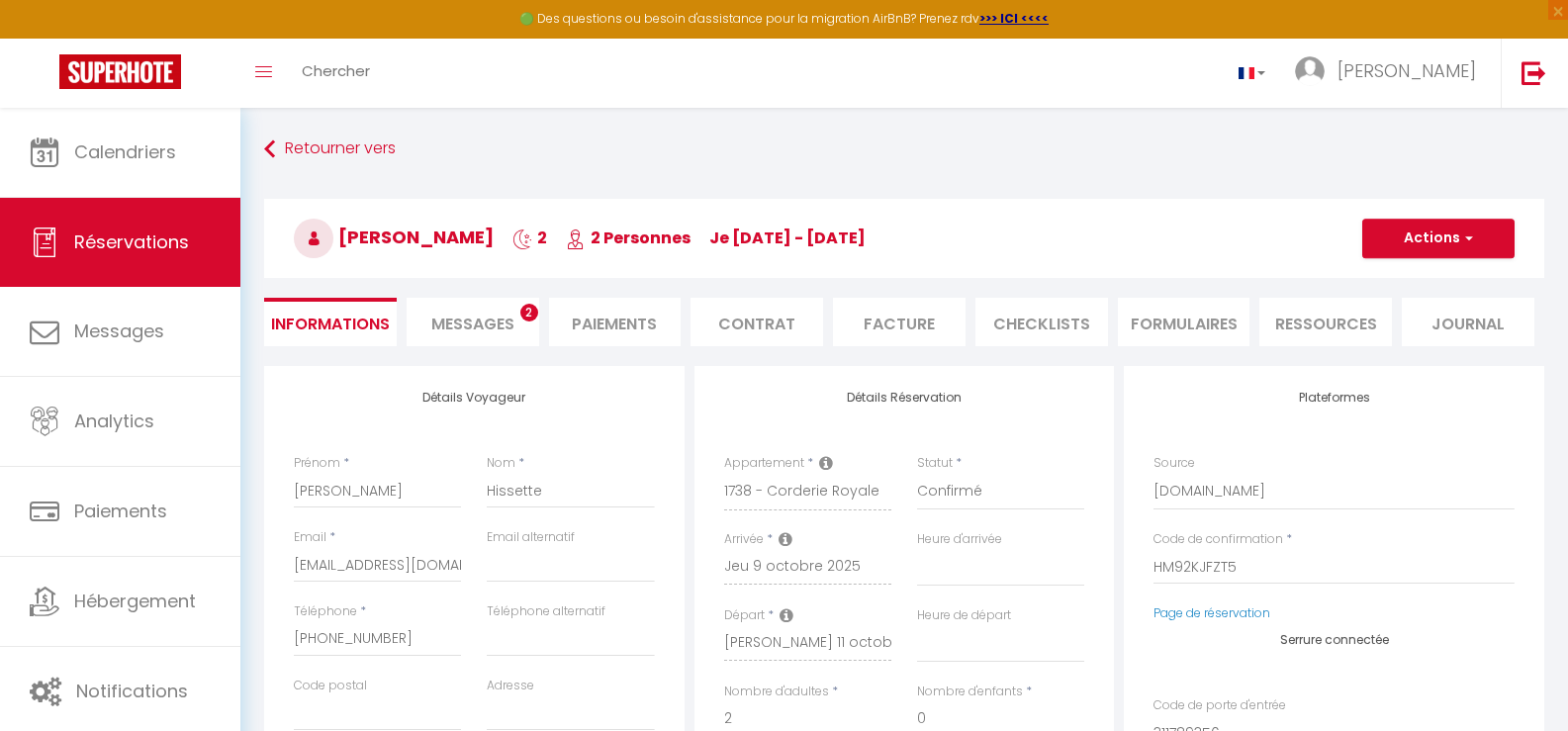
select select
checkbox input "false"
select select
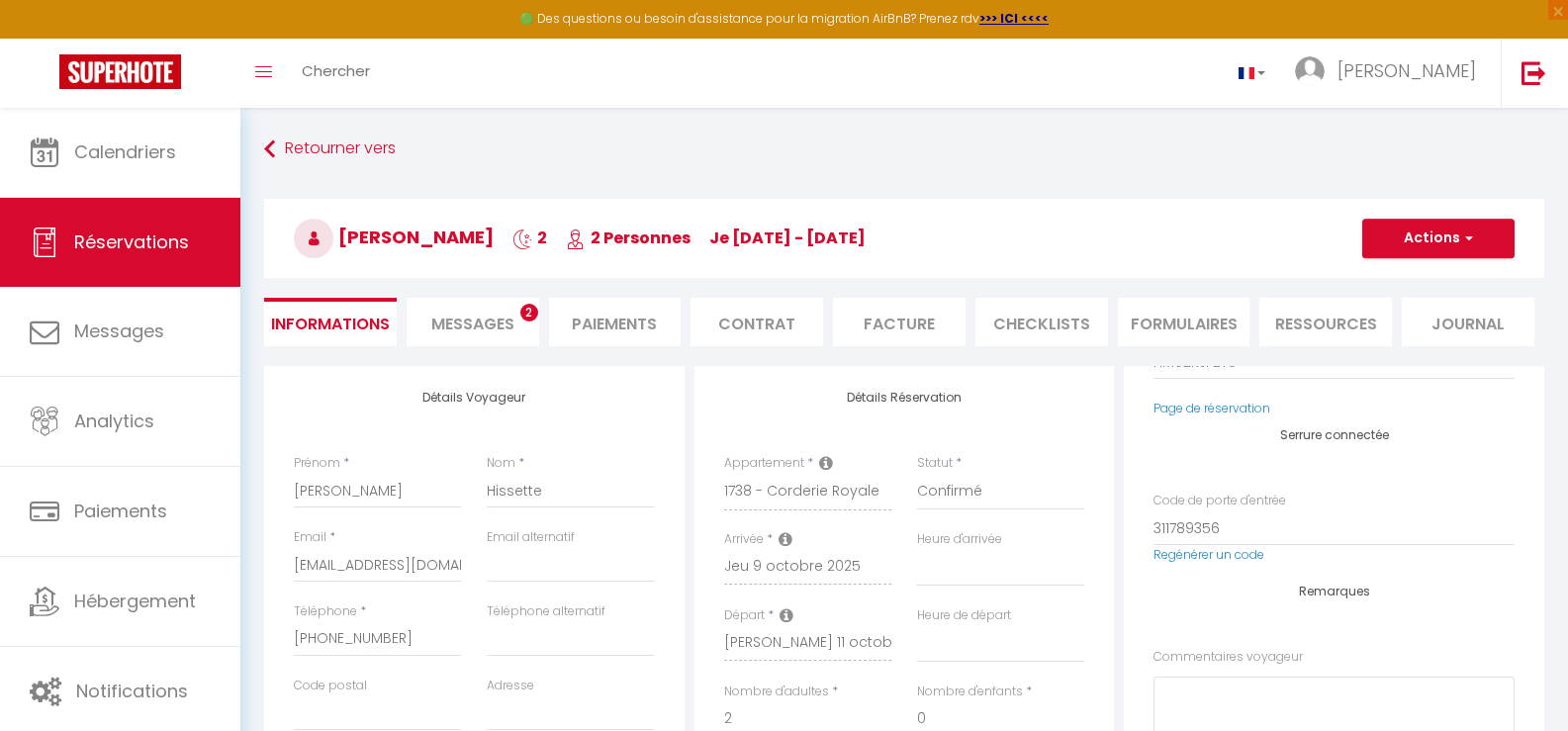
drag, startPoint x: 812, startPoint y: 129, endPoint x: 821, endPoint y: 121, distance: 12.0
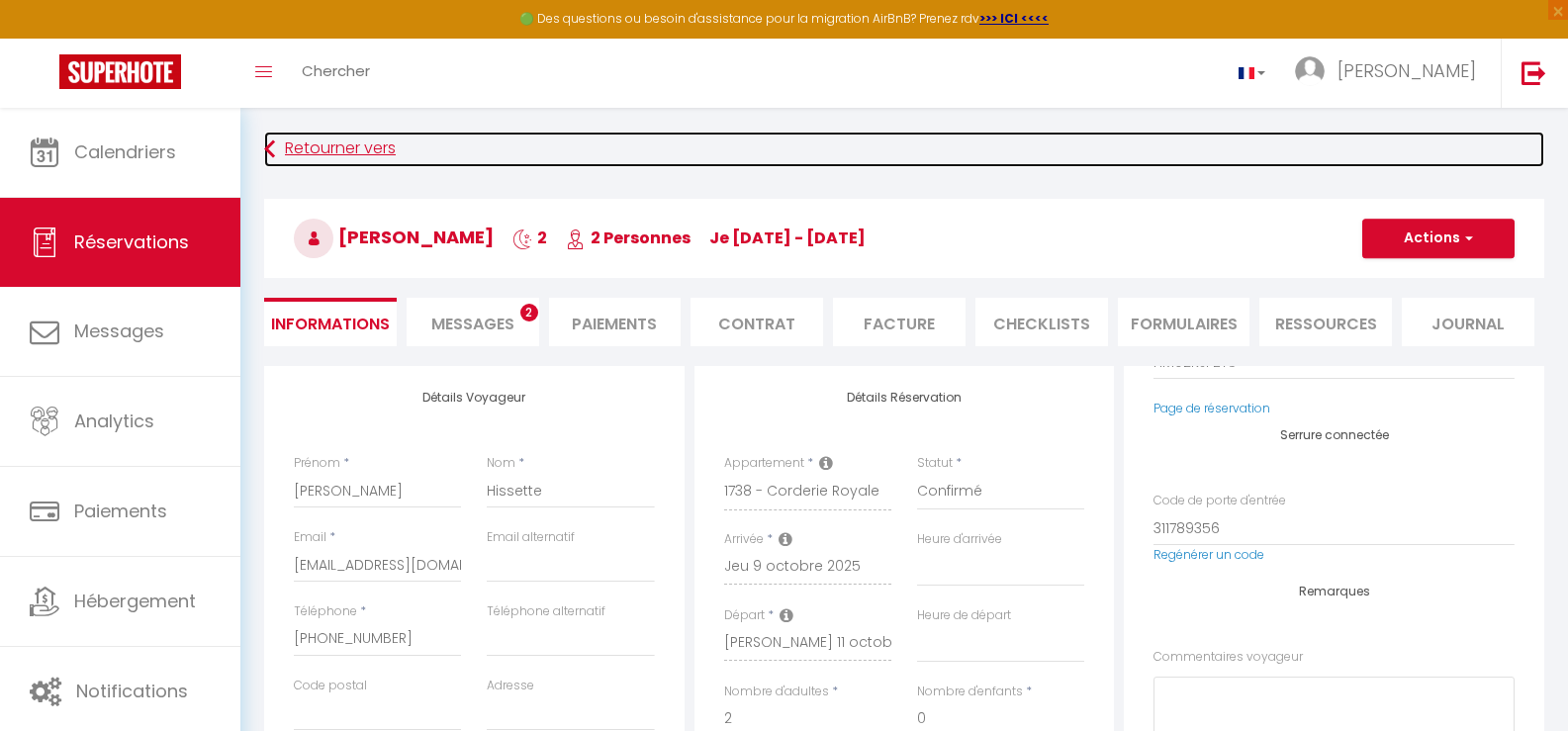
click at [755, 141] on link "Retourner vers" at bounding box center [904, 149] width 1280 height 36
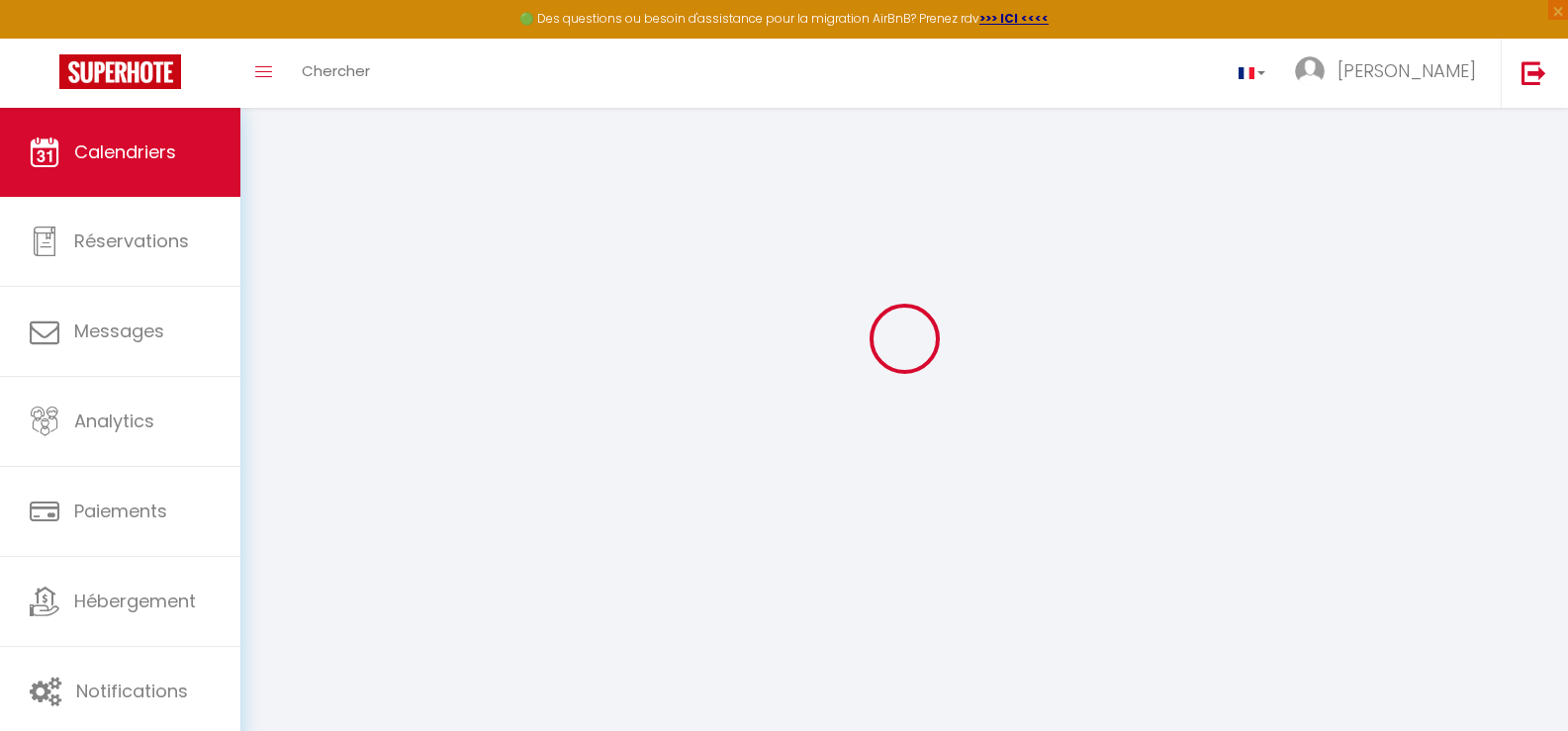
scroll to position [108, 0]
